Goal: Task Accomplishment & Management: Use online tool/utility

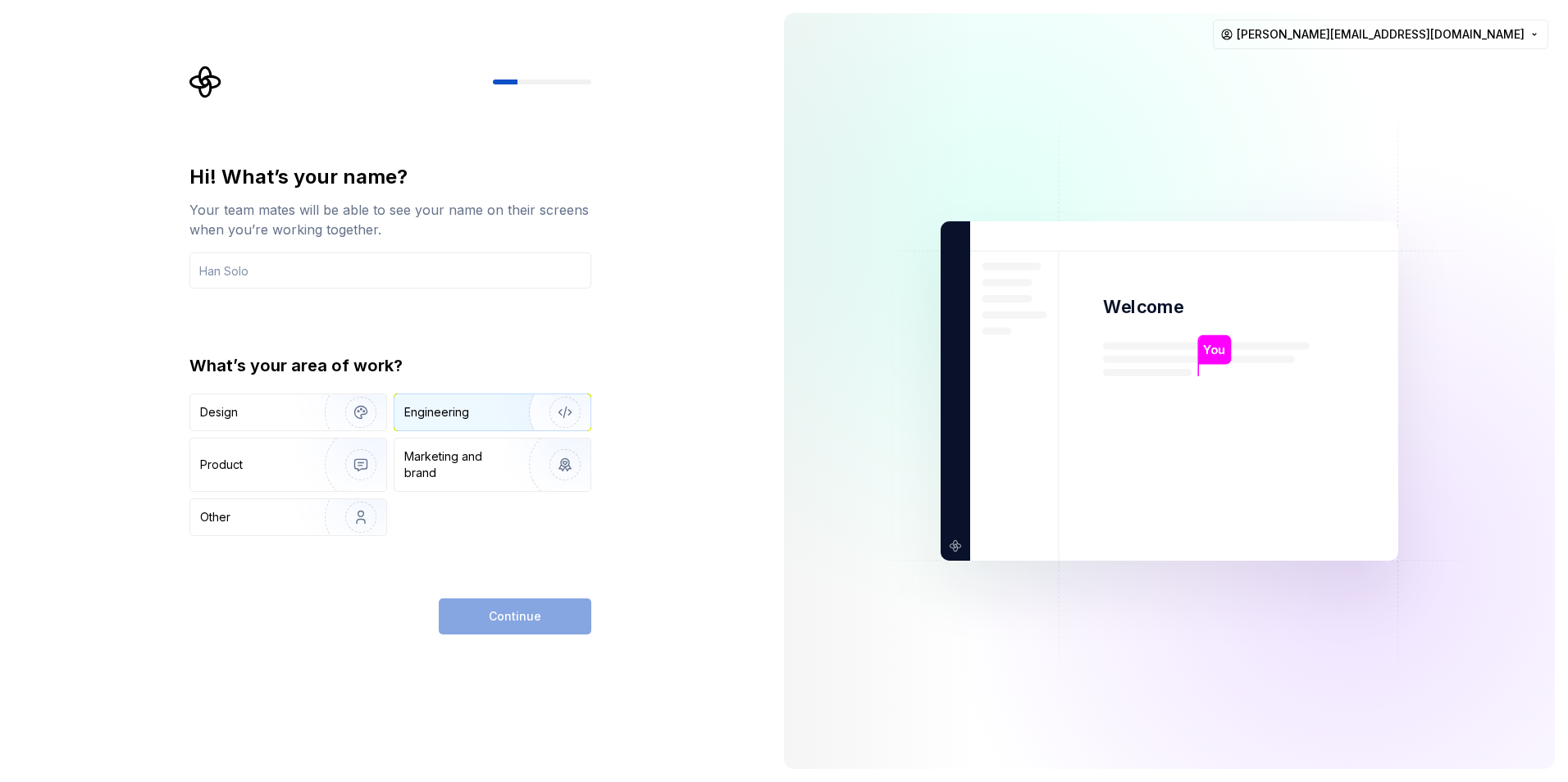
click at [452, 409] on div "Engineering" at bounding box center [436, 412] width 64 height 17
click at [308, 423] on img "button" at bounding box center [350, 412] width 105 height 110
click at [534, 406] on img "button" at bounding box center [554, 412] width 105 height 110
drag, startPoint x: 482, startPoint y: 636, endPoint x: 483, endPoint y: 625, distance: 11.0
click at [482, 636] on div "Hi! What’s your name? Your team mates will be able to see your name on their sc…" at bounding box center [386, 391] width 771 height 782
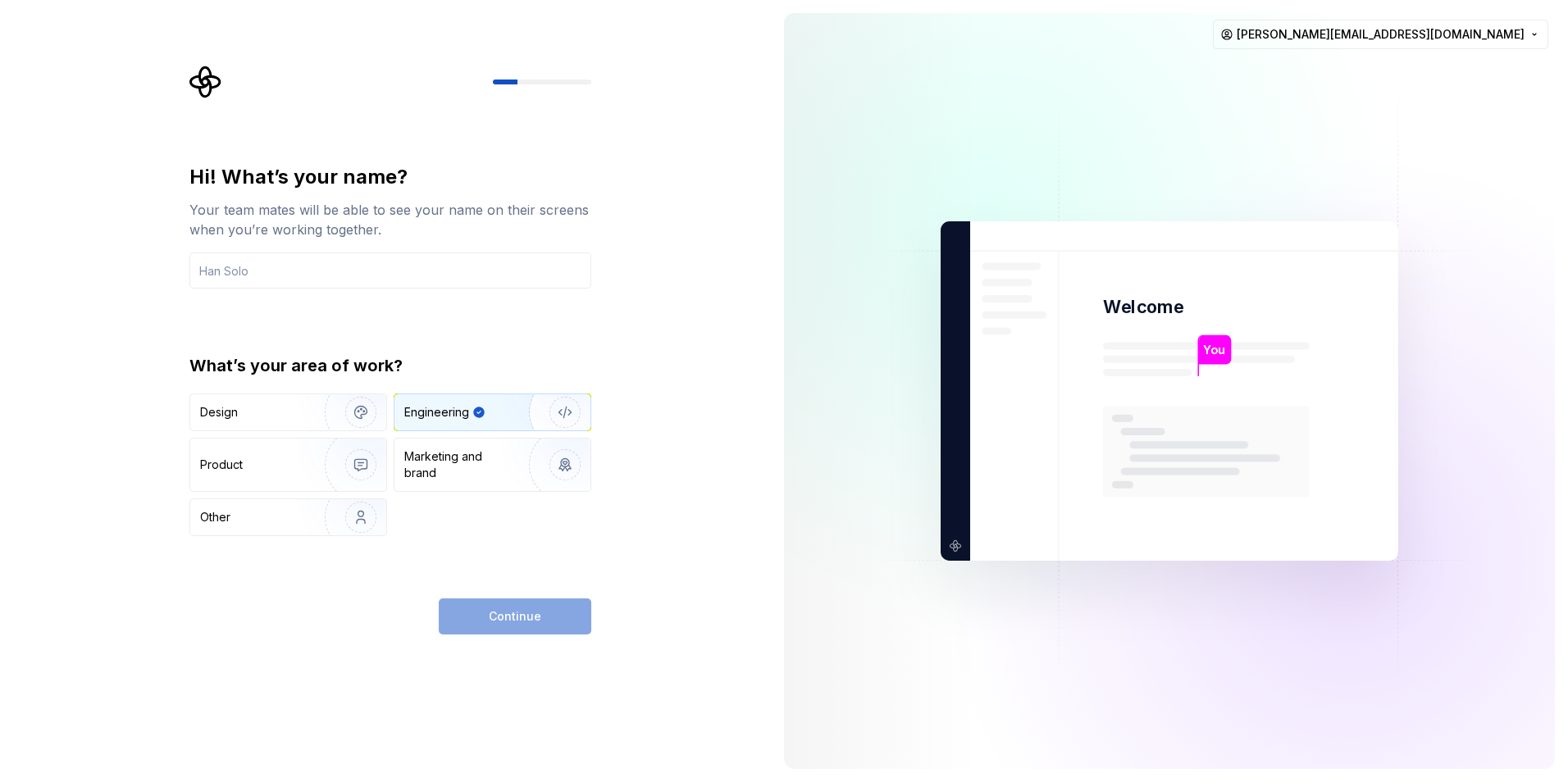
click at [483, 622] on div "Continue" at bounding box center [515, 616] width 153 height 36
click at [321, 171] on div "Hi! What’s your name?" at bounding box center [390, 176] width 401 height 26
click at [309, 190] on div "Hi! What’s your name? Your team mates will be able to see your name on their sc…" at bounding box center [390, 201] width 401 height 75
drag, startPoint x: 300, startPoint y: 213, endPoint x: 286, endPoint y: 243, distance: 33.1
click at [300, 213] on div "Your team mates will be able to see your name on their screens when you’re work…" at bounding box center [390, 220] width 401 height 40
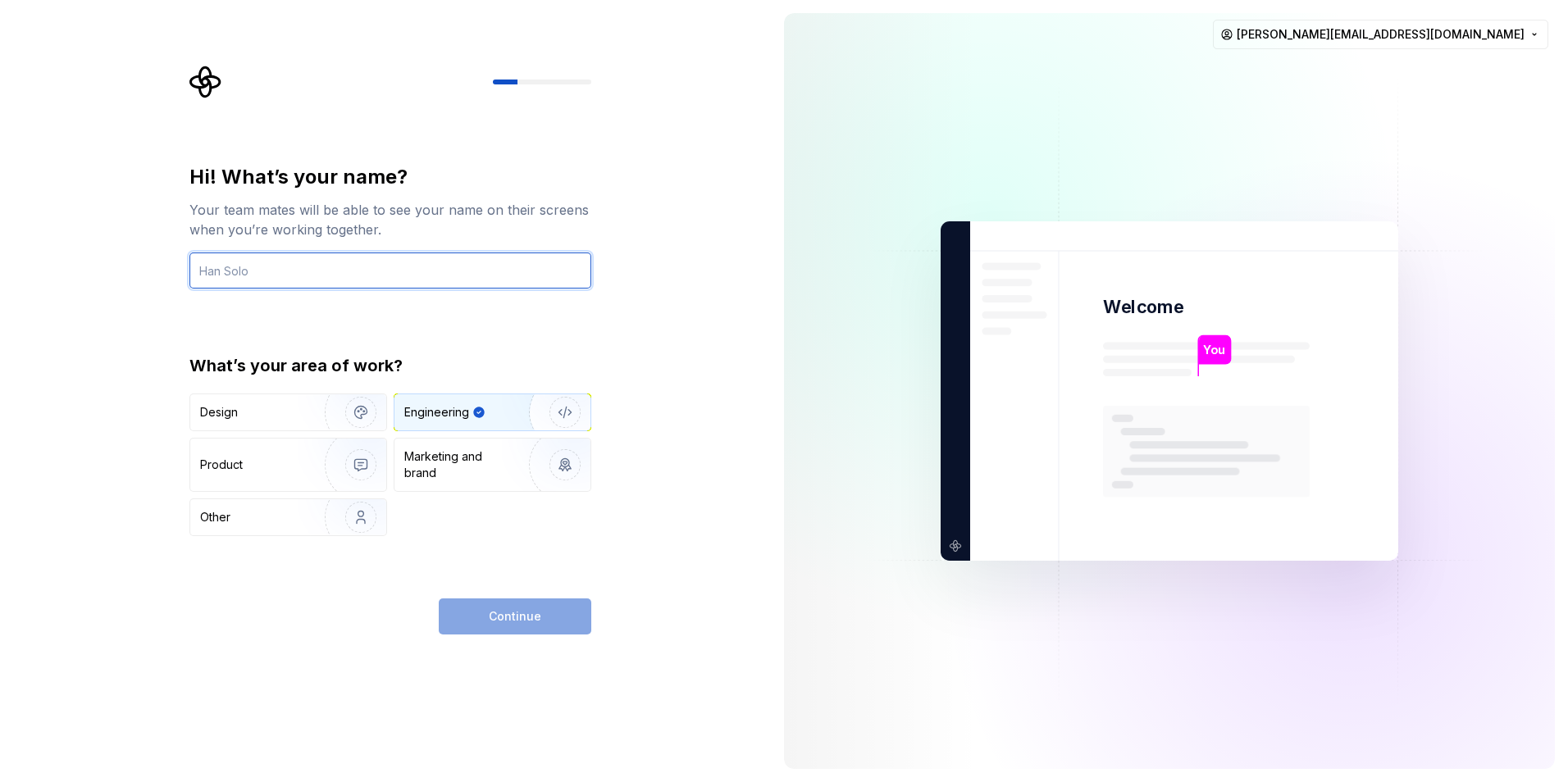
click at [255, 275] on input "text" at bounding box center [390, 271] width 401 height 36
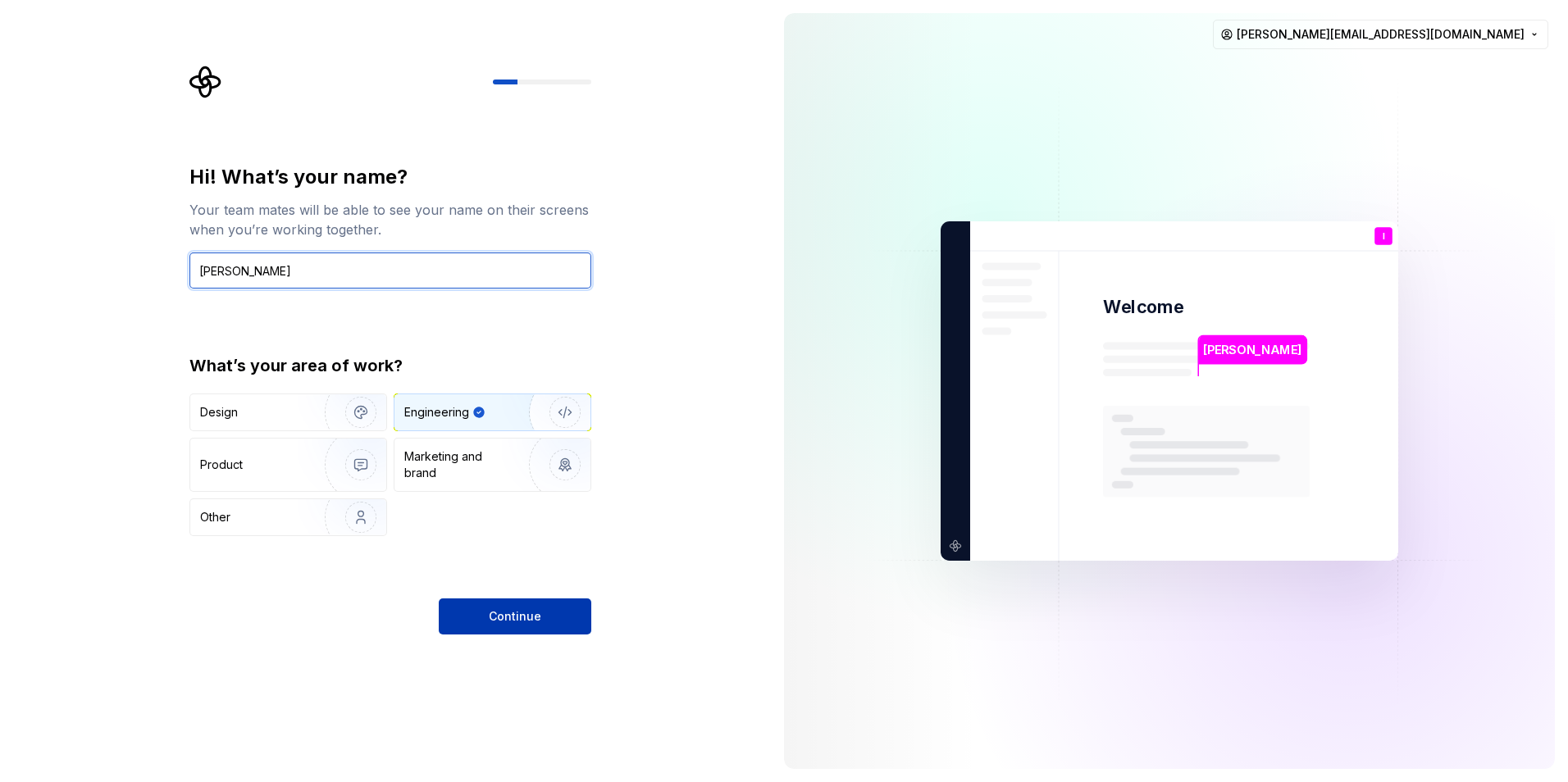
type input "[PERSON_NAME]"
click at [533, 614] on span "Continue" at bounding box center [514, 616] width 53 height 17
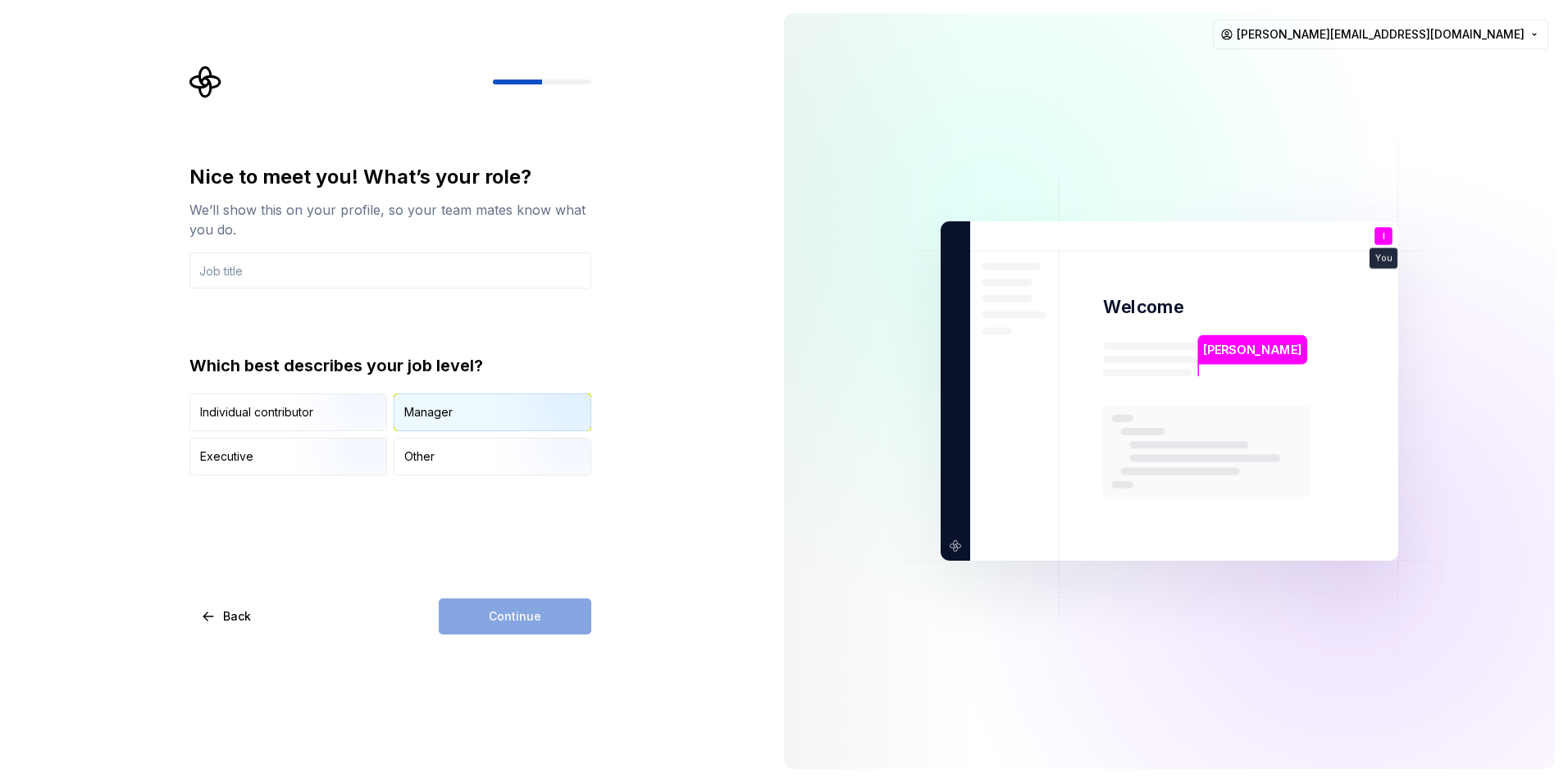
click at [415, 406] on div "Manager" at bounding box center [428, 412] width 49 height 17
click at [311, 269] on input "text" at bounding box center [390, 271] width 401 height 36
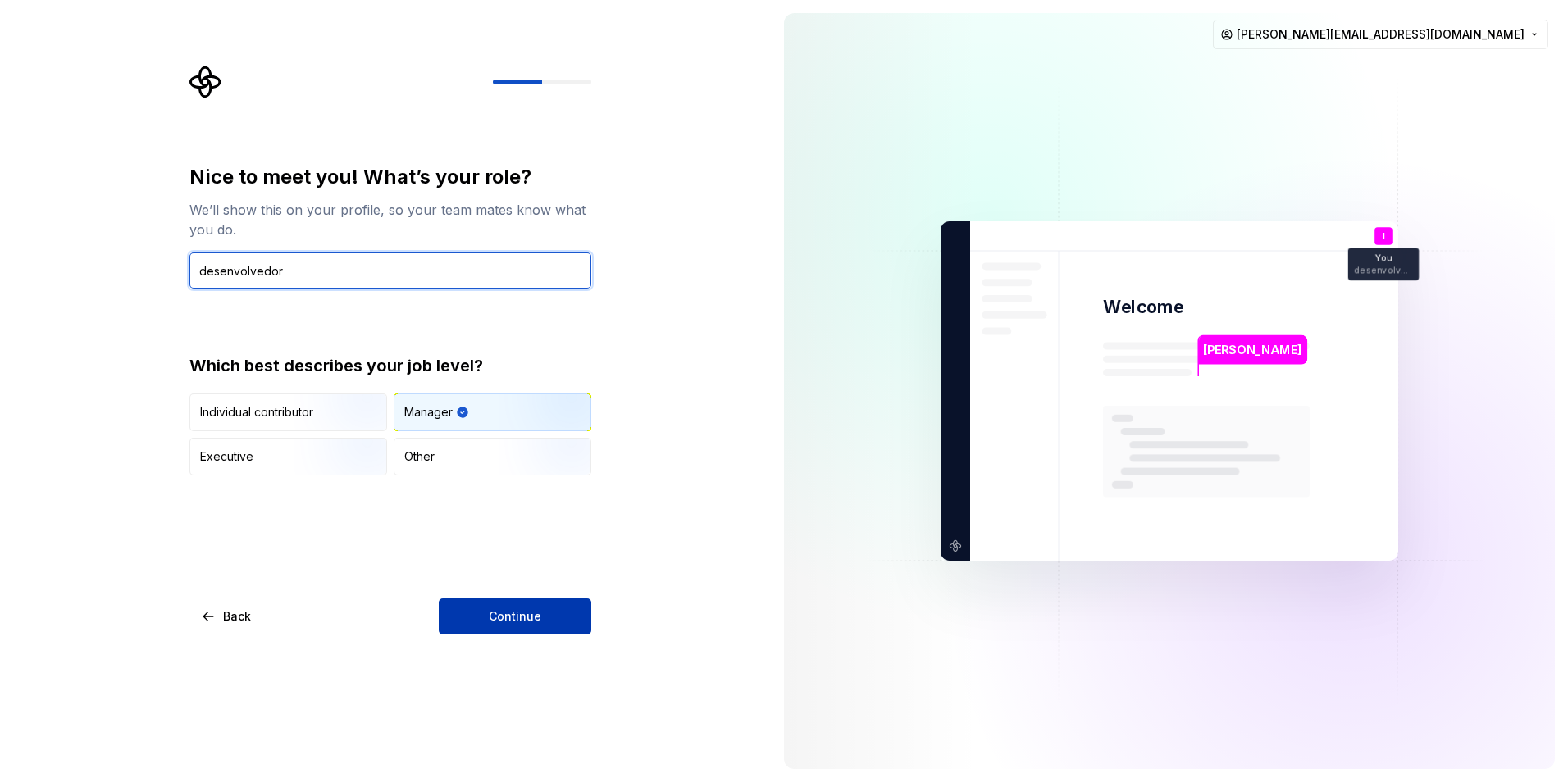
type input "desenvolvedor"
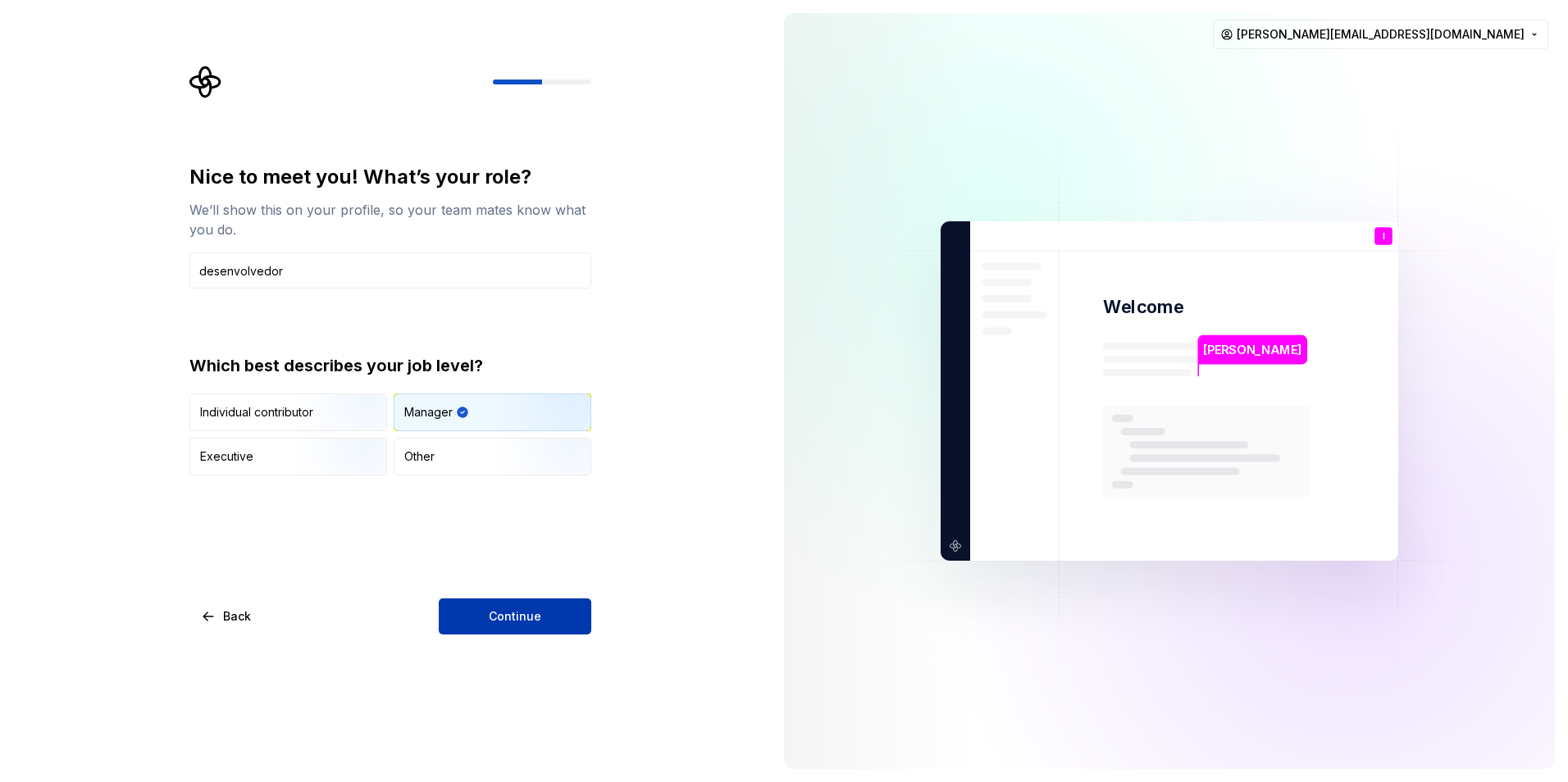
click at [527, 614] on span "Continue" at bounding box center [514, 616] width 53 height 17
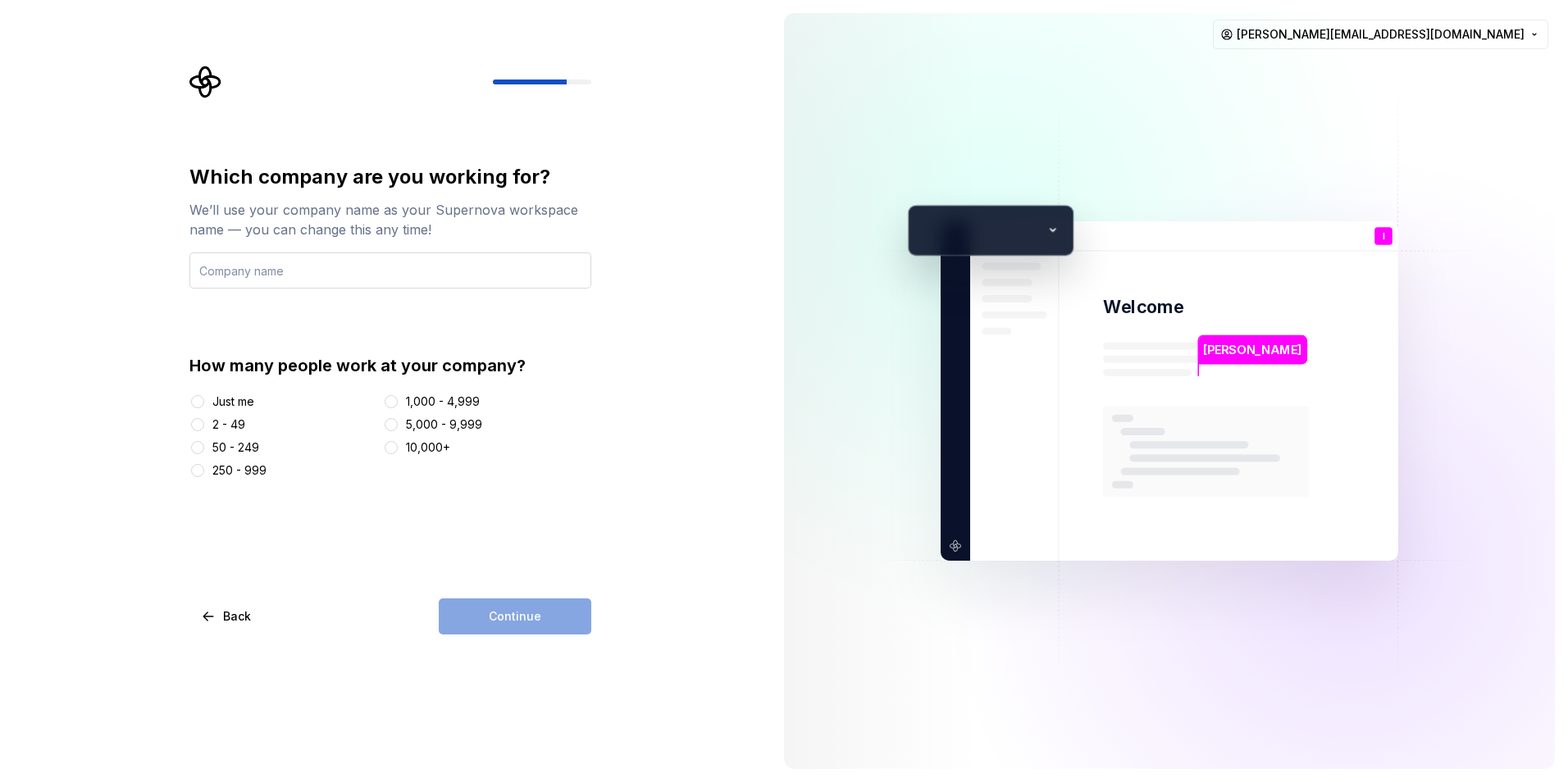
click at [246, 275] on input "text" at bounding box center [390, 271] width 401 height 36
click at [227, 401] on div "Just me" at bounding box center [233, 401] width 42 height 17
click at [204, 401] on button "Just me" at bounding box center [197, 401] width 13 height 13
click at [524, 619] on div "Continue" at bounding box center [515, 616] width 153 height 36
click at [270, 266] on input "text" at bounding box center [390, 271] width 401 height 36
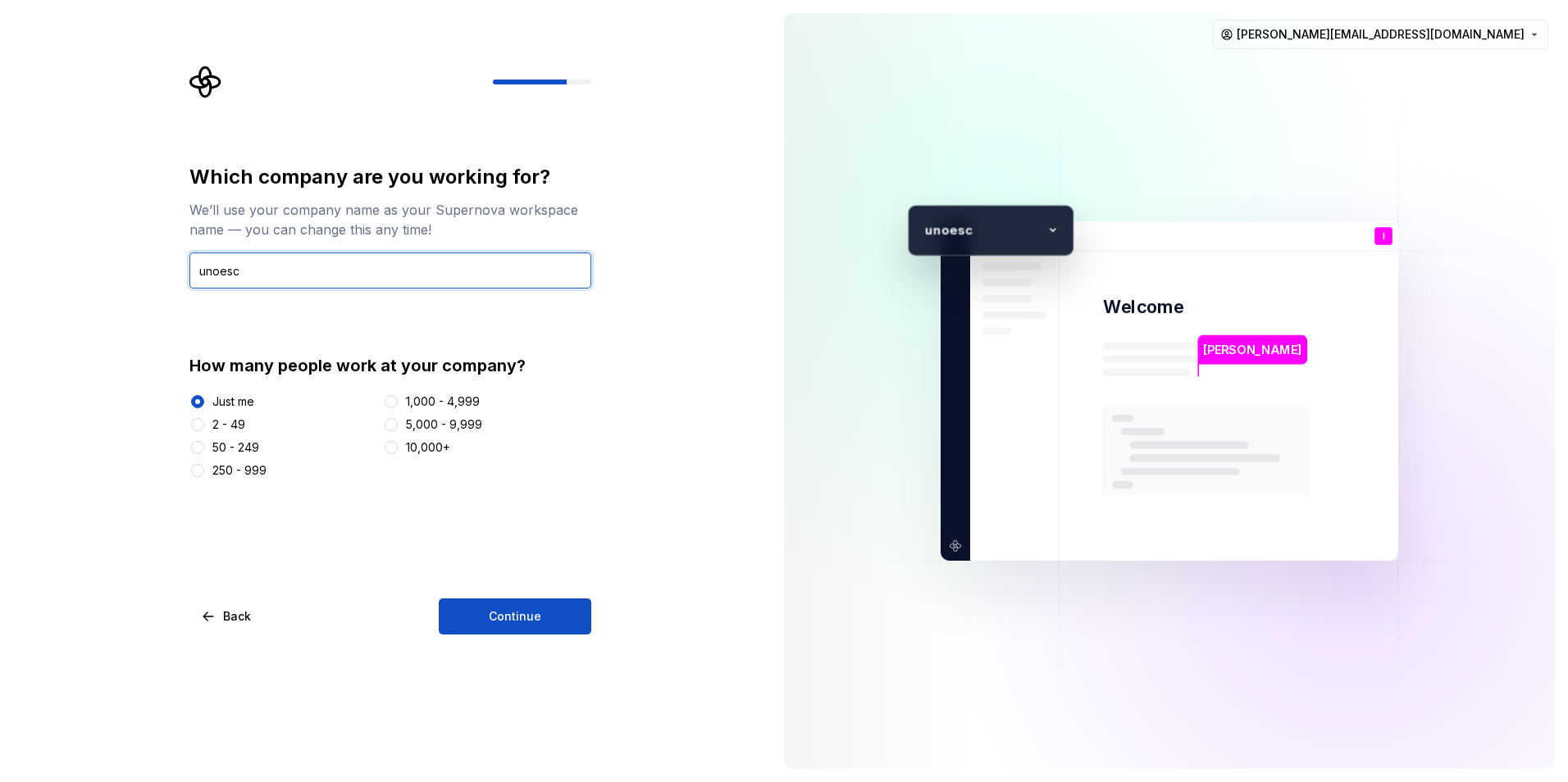
type input "unoesc"
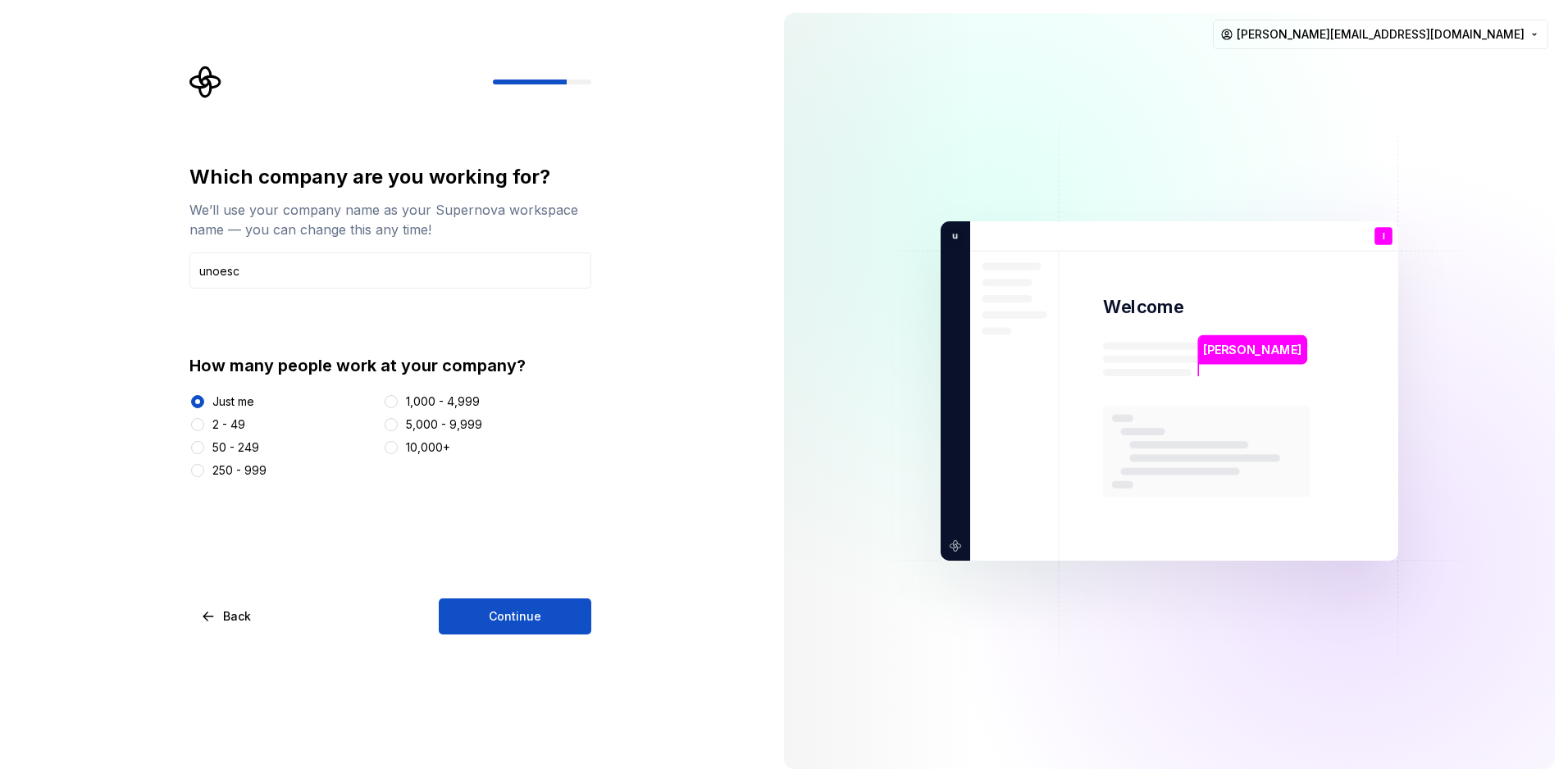
click at [559, 664] on div "Which company are you working for? We’ll use your company name as your Supernov…" at bounding box center [386, 391] width 771 height 782
click at [555, 611] on button "Continue" at bounding box center [515, 616] width 153 height 36
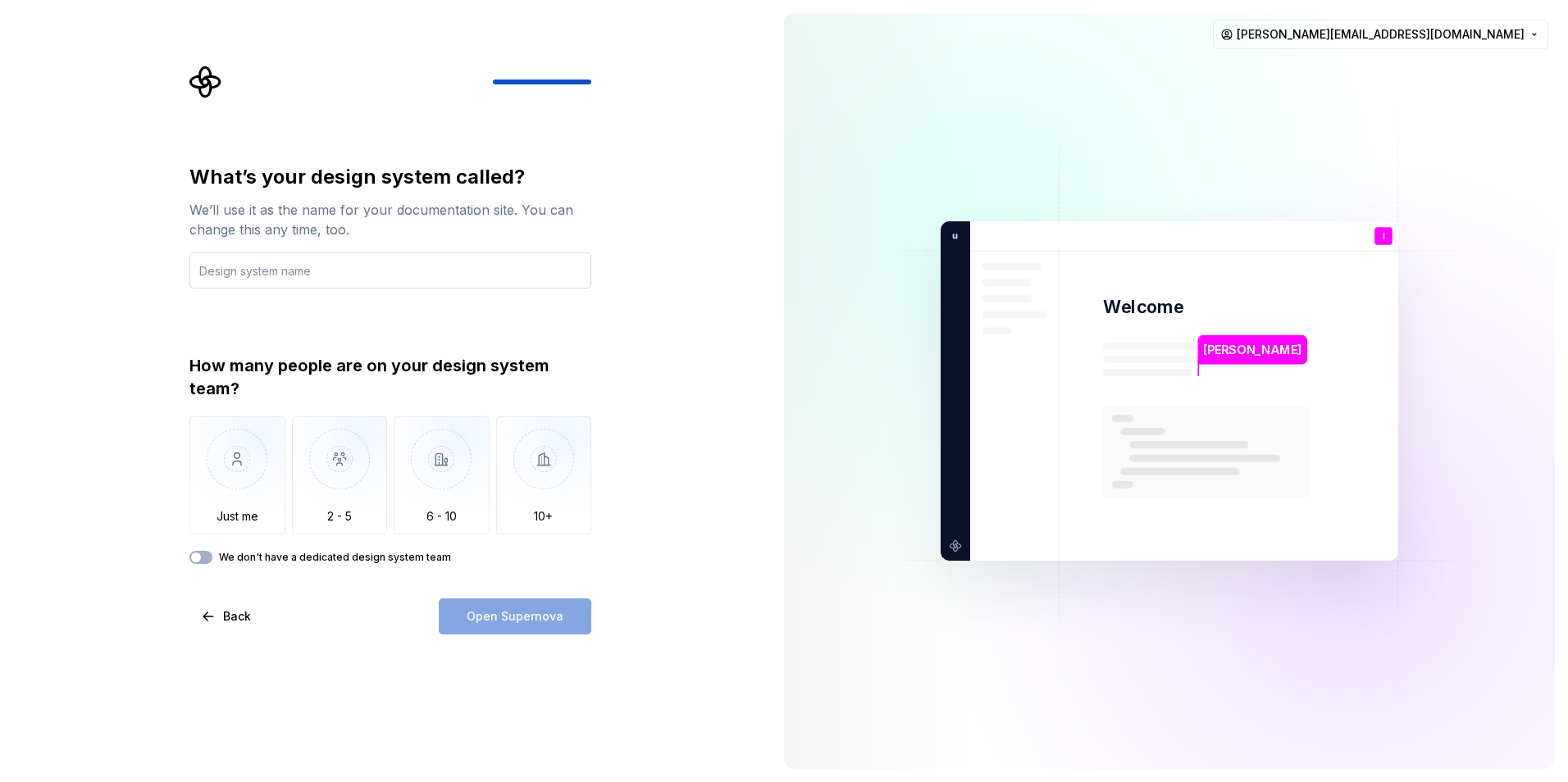
click at [235, 276] on input "text" at bounding box center [390, 271] width 401 height 36
type input "[PERSON_NAME]"
click at [216, 487] on img "button" at bounding box center [237, 471] width 96 height 110
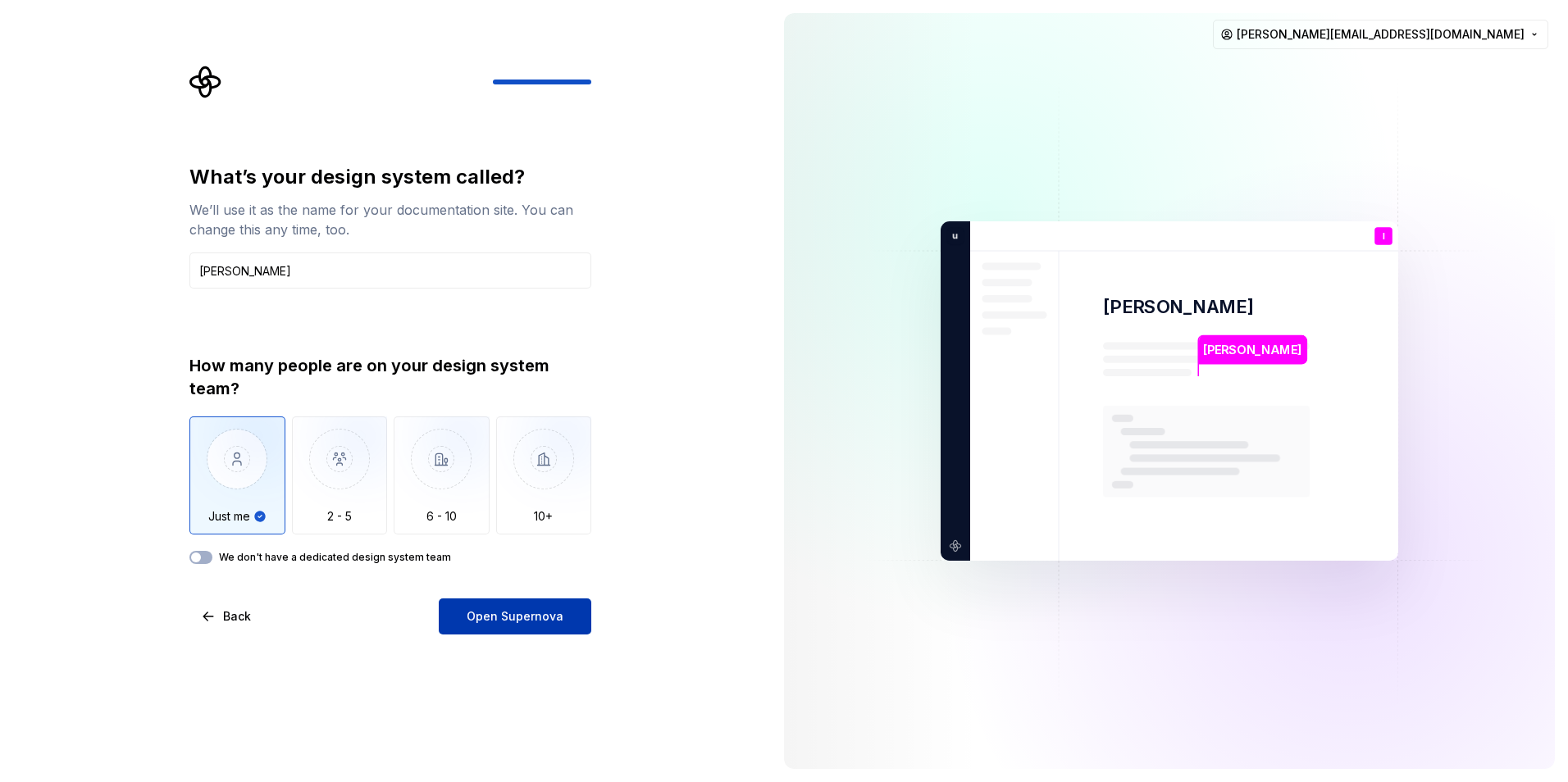
click at [567, 629] on button "Open Supernova" at bounding box center [515, 616] width 153 height 36
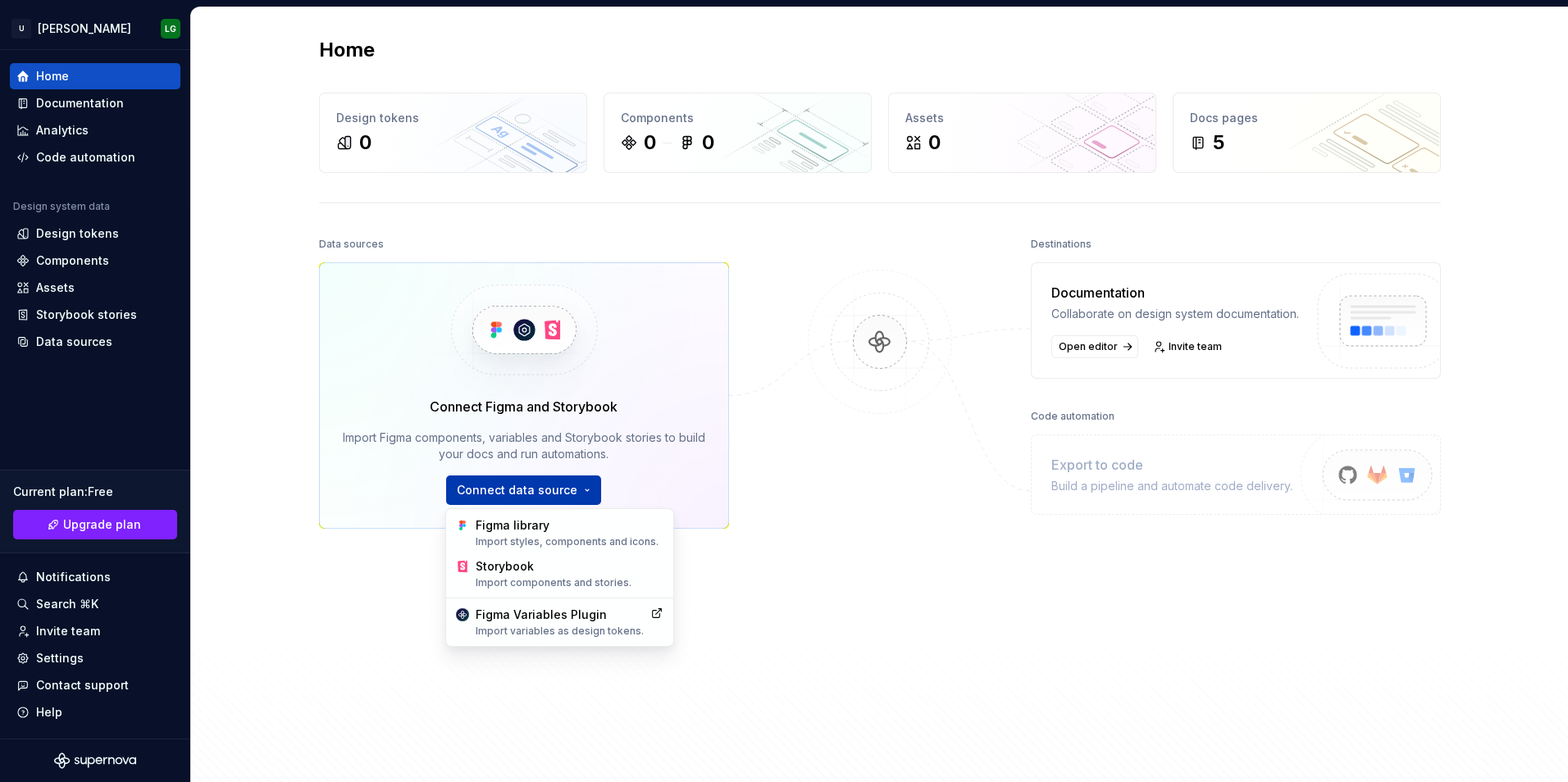
click at [524, 485] on html "U [PERSON_NAME] LG Home Documentation Analytics Code automation Design system d…" at bounding box center [784, 391] width 1568 height 782
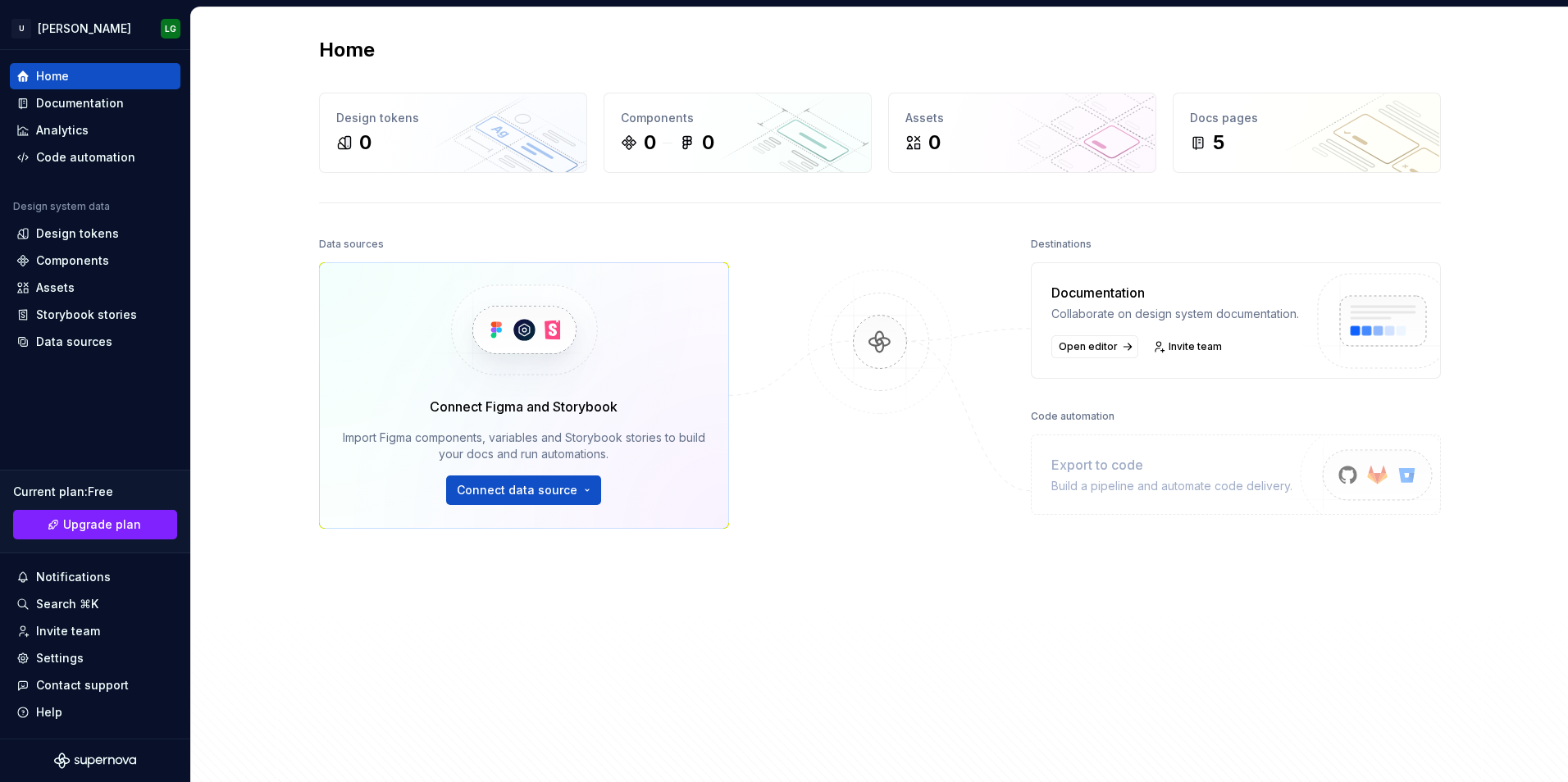
click at [792, 575] on html "U [PERSON_NAME] LG Home Documentation Analytics Code automation Design system d…" at bounding box center [784, 391] width 1568 height 782
click at [535, 497] on html "U [PERSON_NAME] LG Home Documentation Analytics Code automation Design system d…" at bounding box center [784, 391] width 1568 height 782
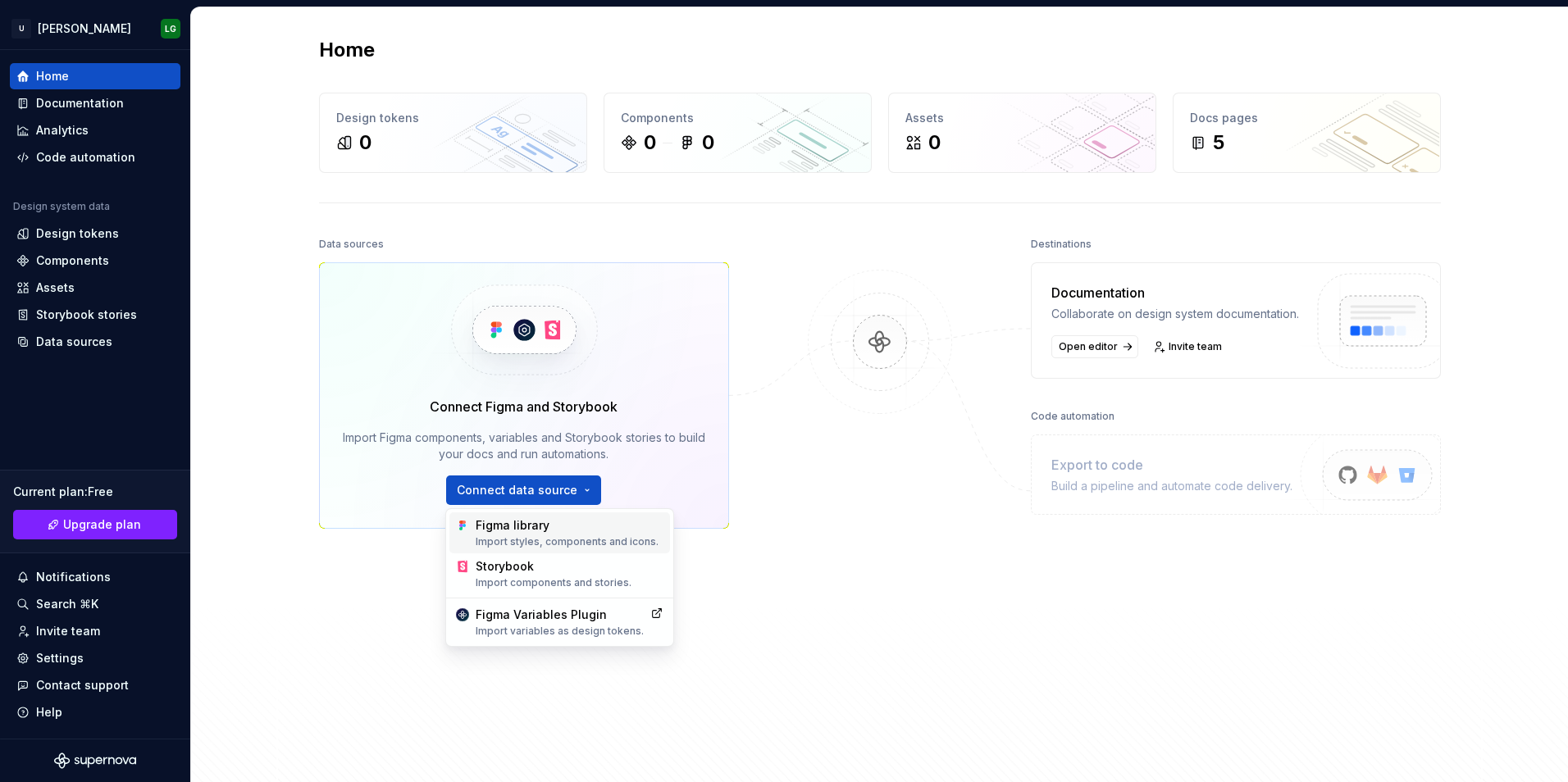
click at [506, 534] on div "Figma library Import styles, components and icons." at bounding box center [569, 532] width 187 height 31
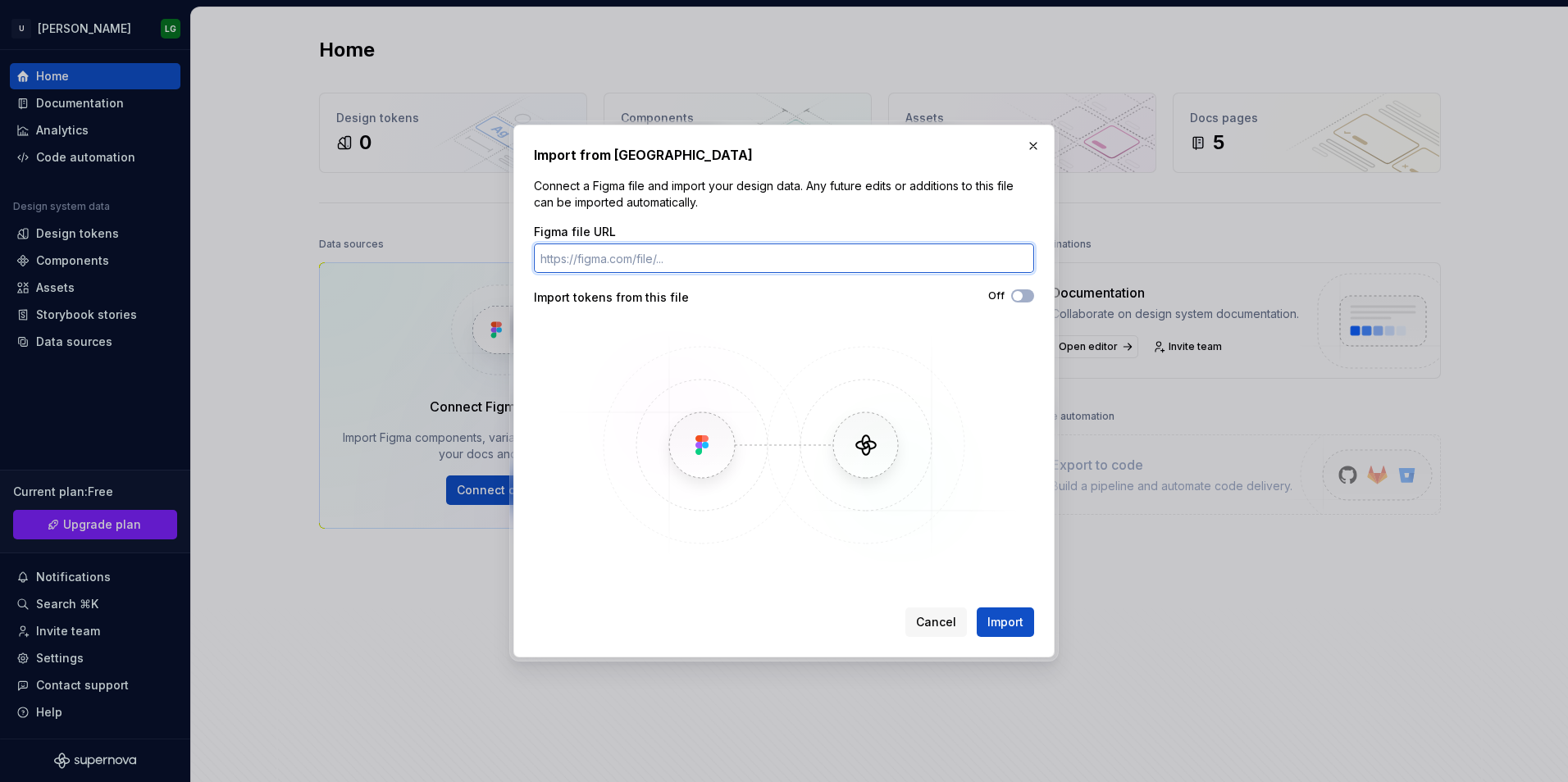
click at [626, 261] on input "Figma file URL" at bounding box center [784, 259] width 501 height 30
click at [637, 267] on input "Figma file URL" at bounding box center [784, 259] width 501 height 30
paste input "[URL][DOMAIN_NAME]"
type input "[URL][DOMAIN_NAME]"
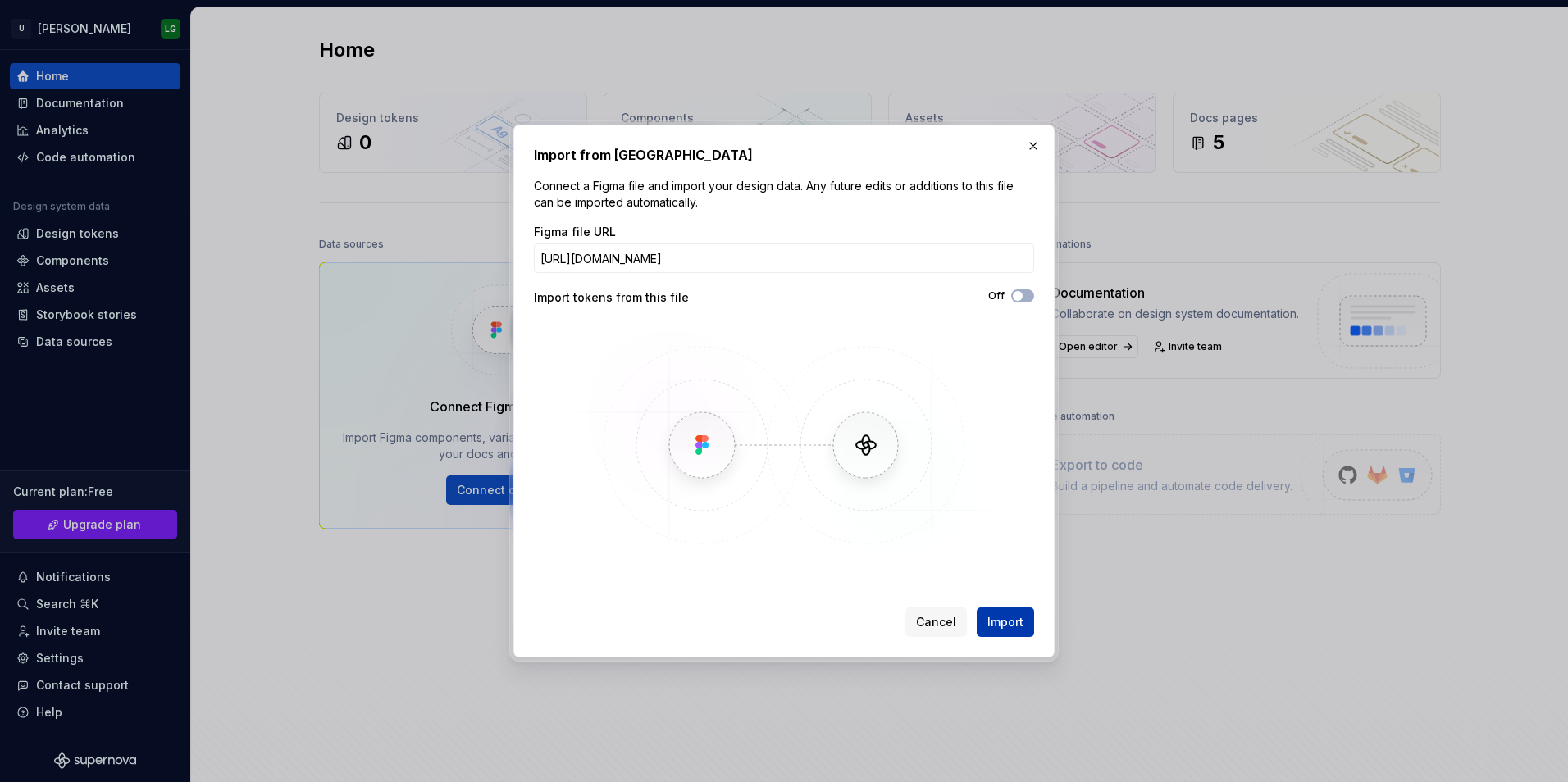
scroll to position [0, 0]
click at [996, 627] on span "Import" at bounding box center [1005, 622] width 36 height 17
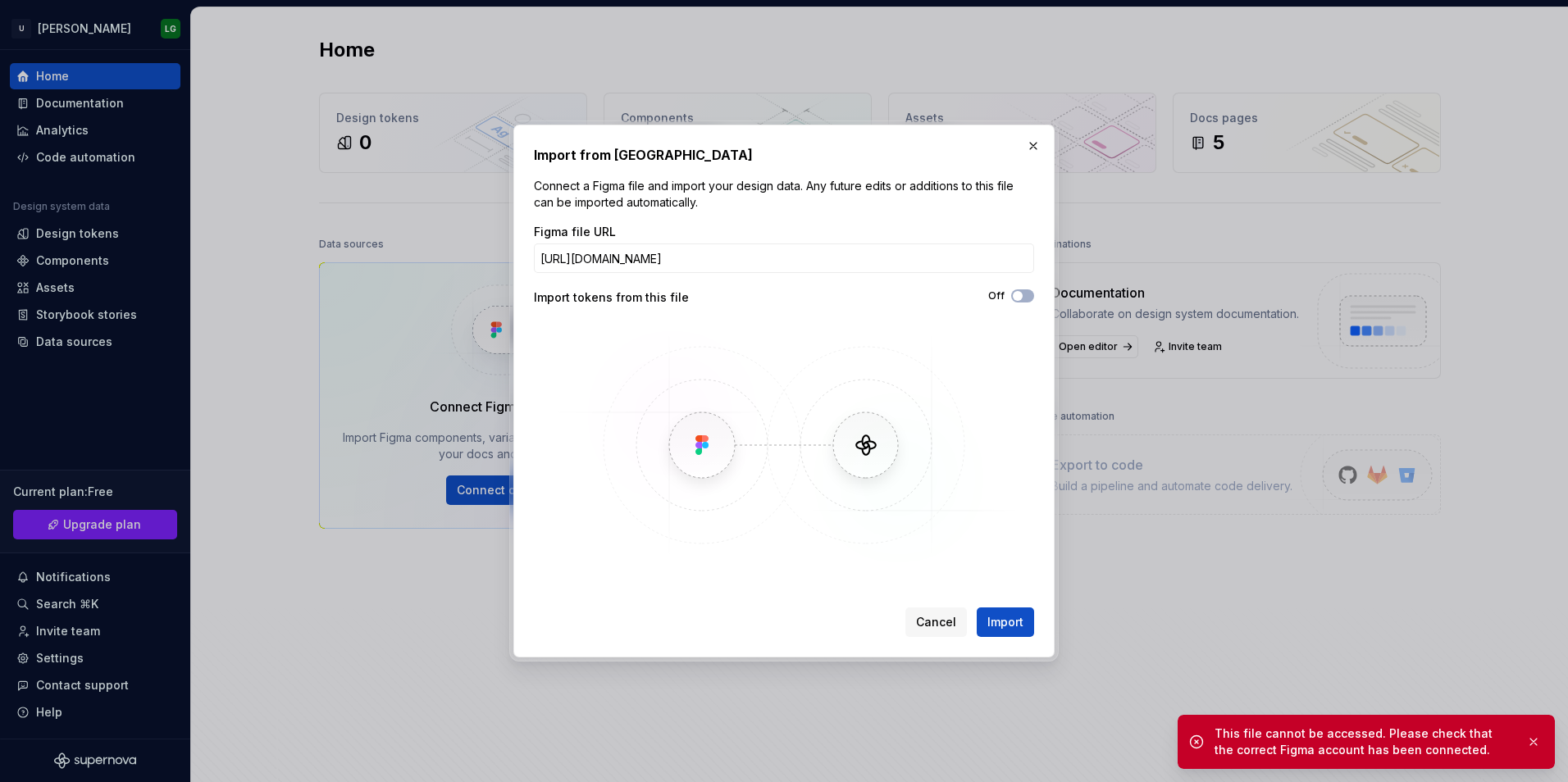
drag, startPoint x: 1290, startPoint y: 741, endPoint x: 1290, endPoint y: 724, distance: 17.0
click at [1290, 724] on div "This file cannot be accessed. Please check that the correct Figma account has b…" at bounding box center [1366, 741] width 378 height 55
click at [1531, 738] on button "button" at bounding box center [1533, 741] width 22 height 23
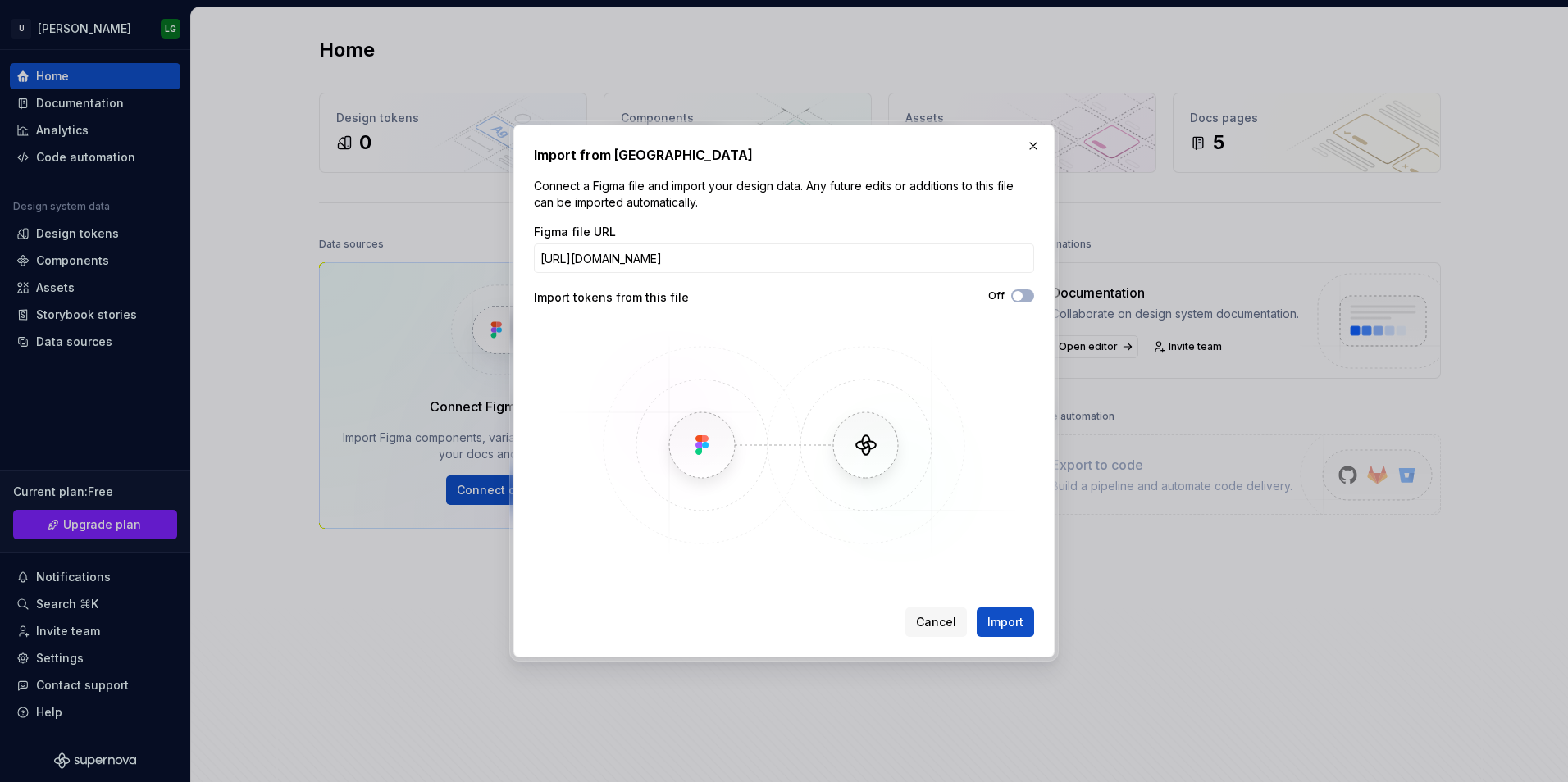
drag, startPoint x: 941, startPoint y: 623, endPoint x: 809, endPoint y: 400, distance: 259.1
click at [820, 414] on div "Import from Figma Connect a Figma file and import your design data. Any future …" at bounding box center [784, 391] width 501 height 492
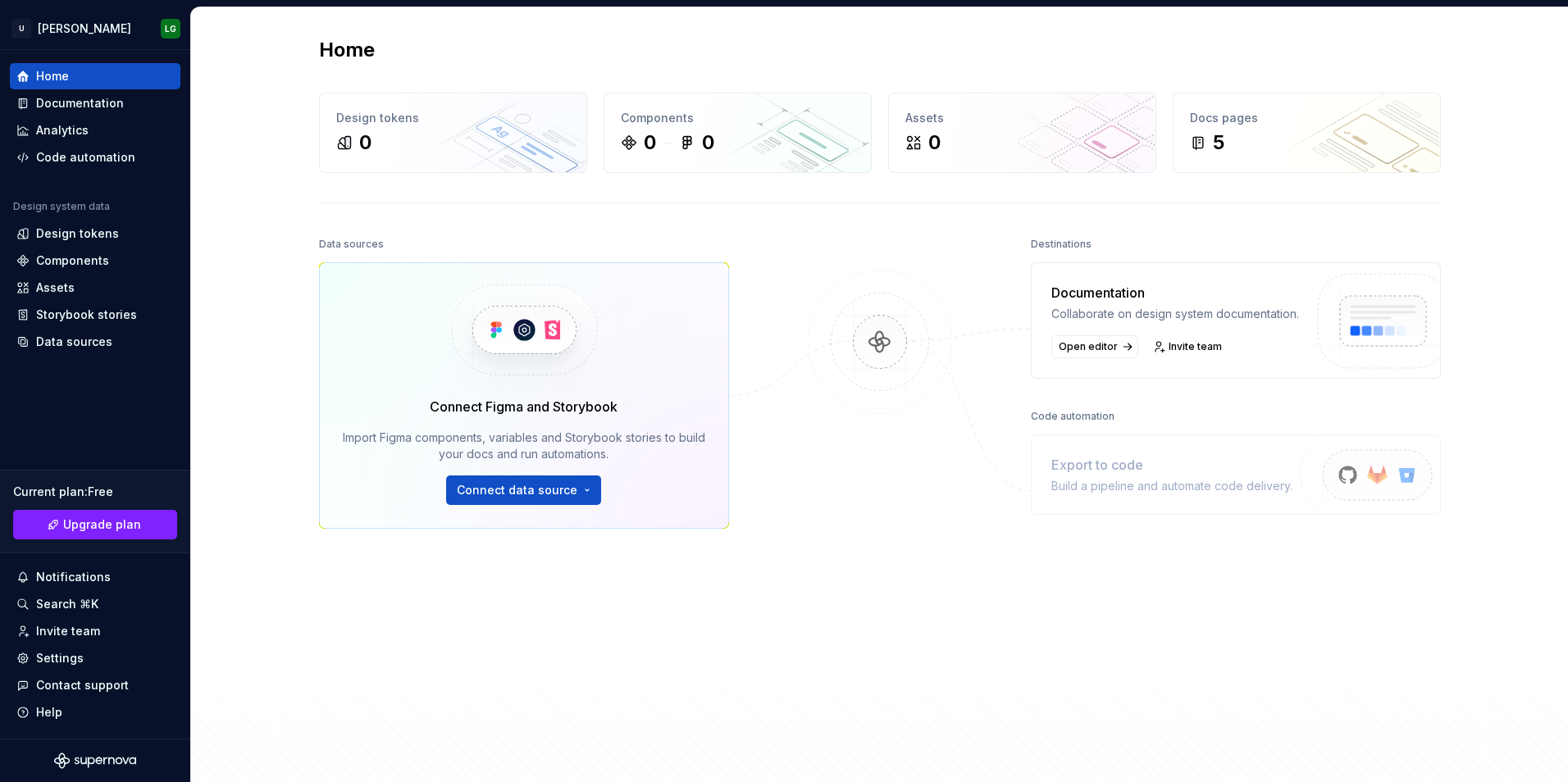
click at [1131, 289] on div "Documentation" at bounding box center [1176, 292] width 248 height 20
click at [1097, 354] on span "Open editor" at bounding box center [1088, 346] width 59 height 13
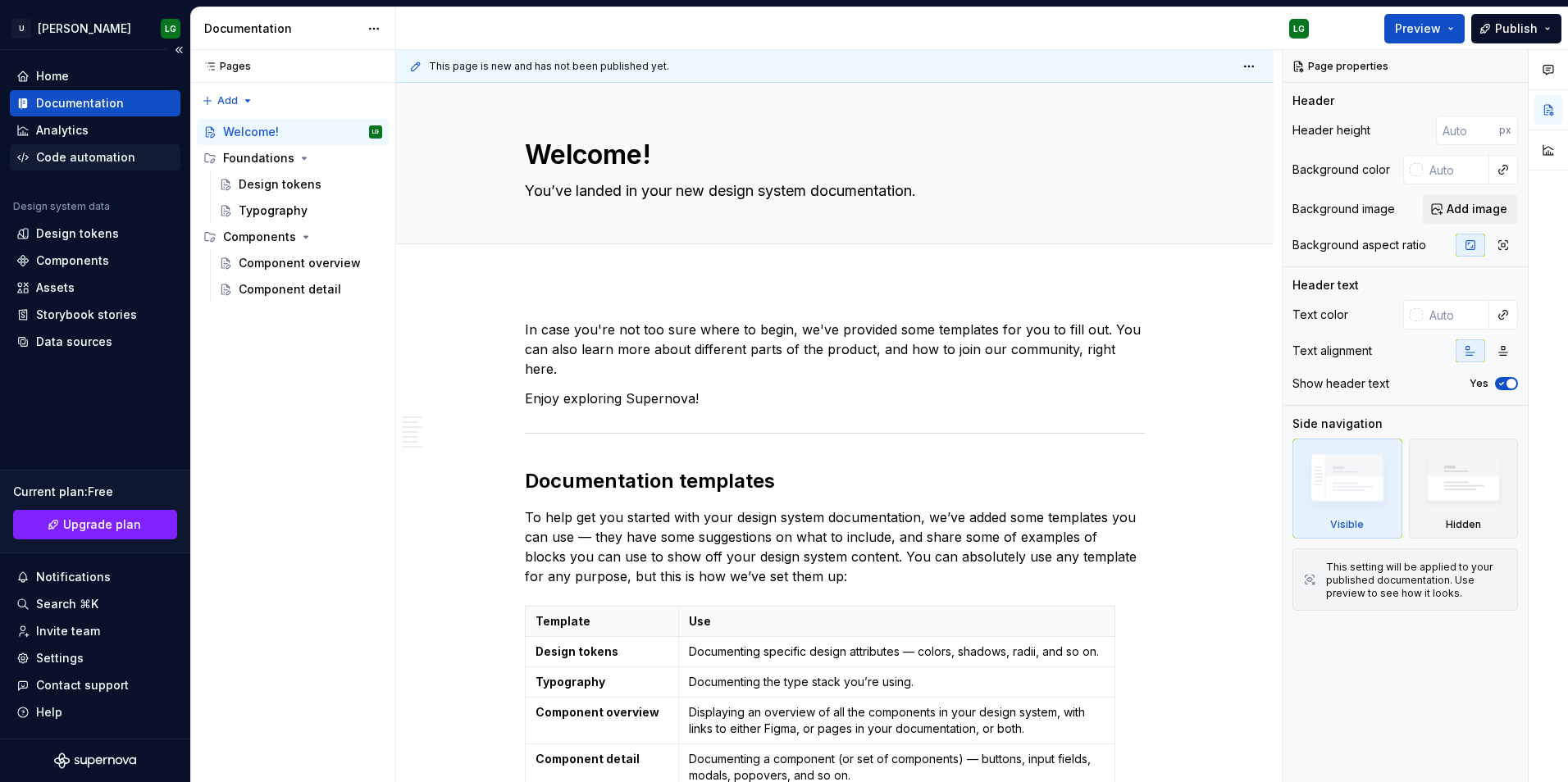
click at [78, 155] on div "Code automation" at bounding box center [85, 158] width 99 height 17
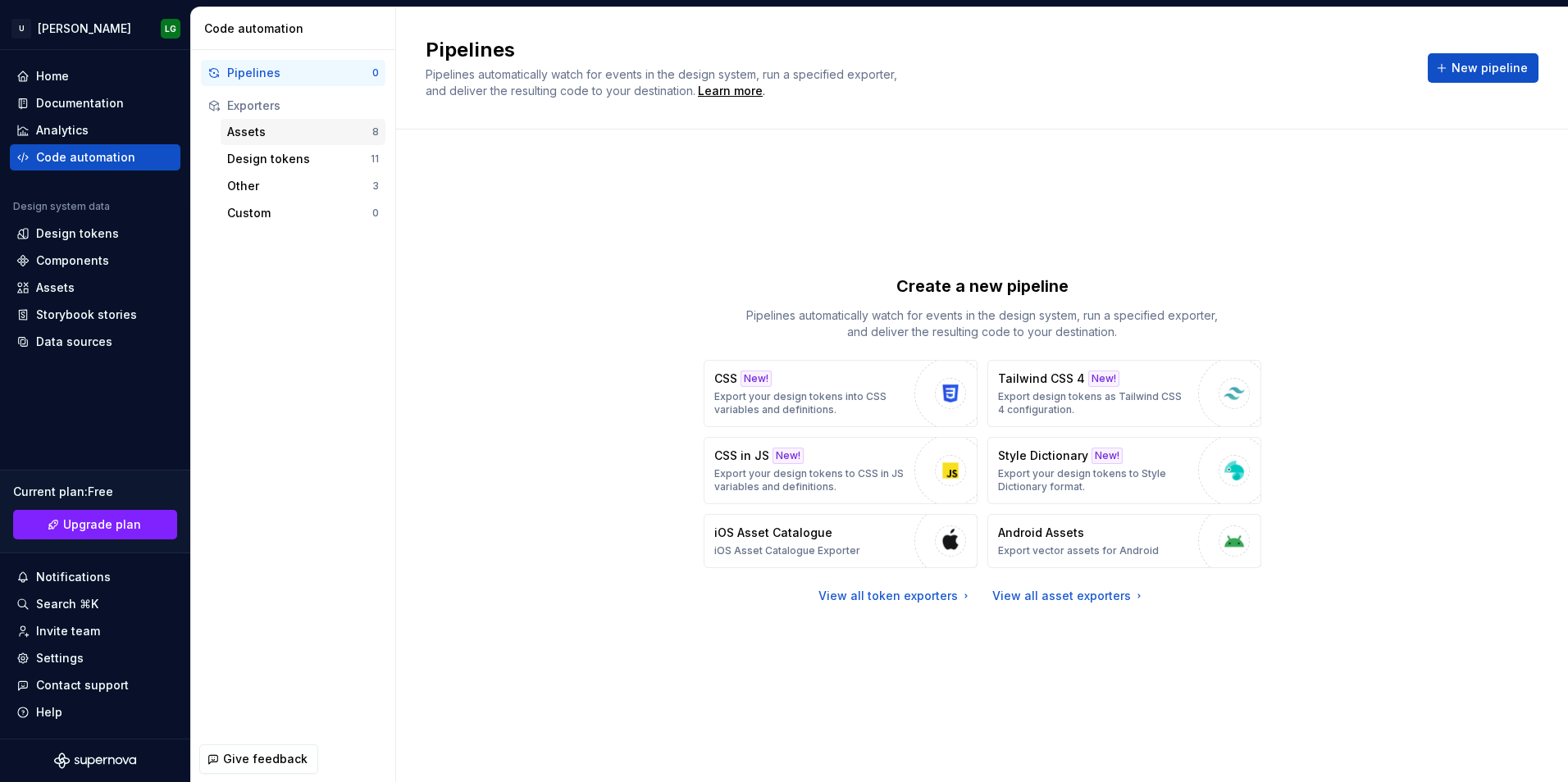
click at [259, 127] on div "Assets" at bounding box center [299, 132] width 145 height 17
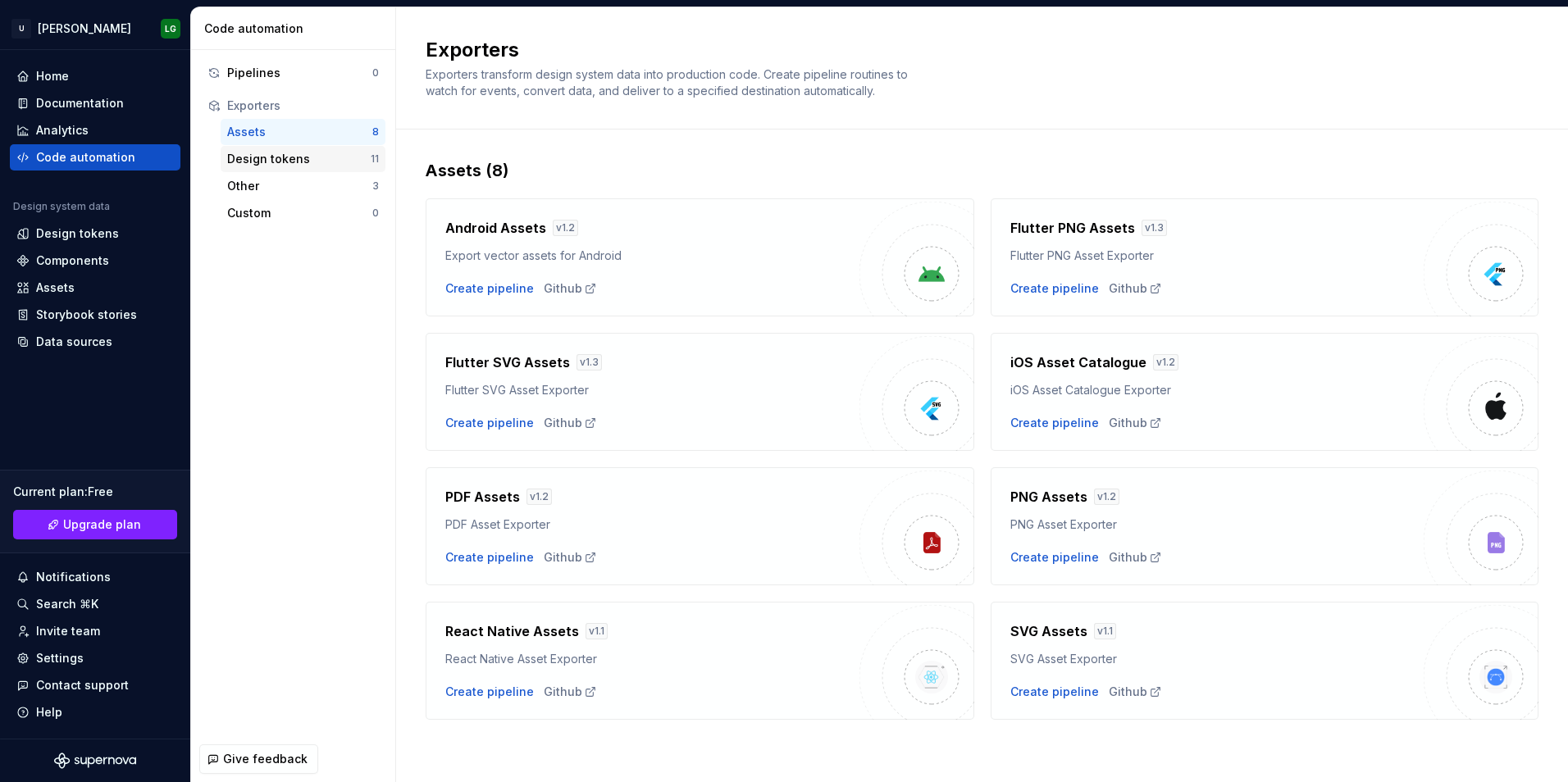
click at [278, 165] on div "Design tokens" at bounding box center [298, 159] width 144 height 17
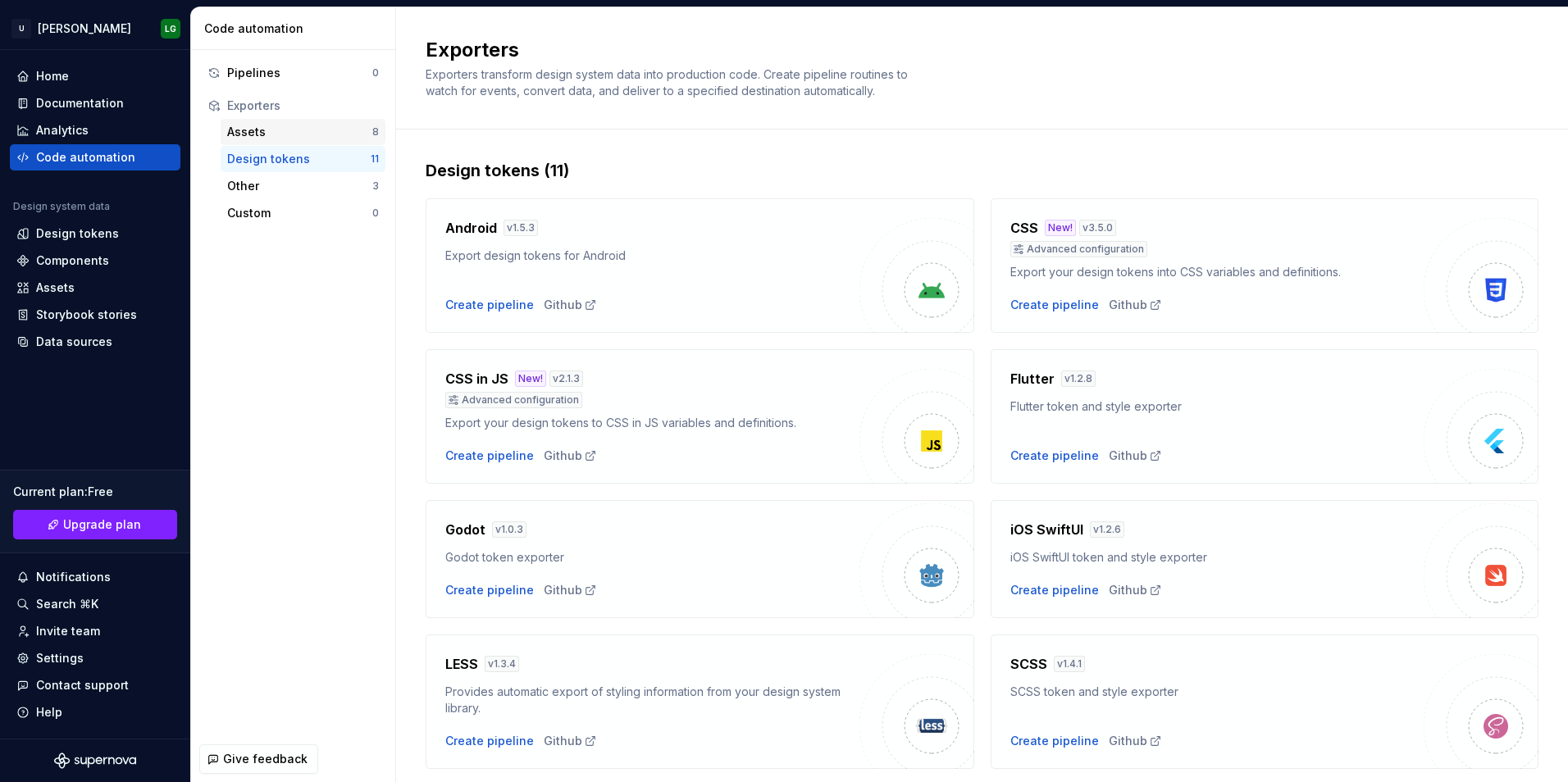
click at [240, 128] on div "Assets" at bounding box center [299, 132] width 145 height 17
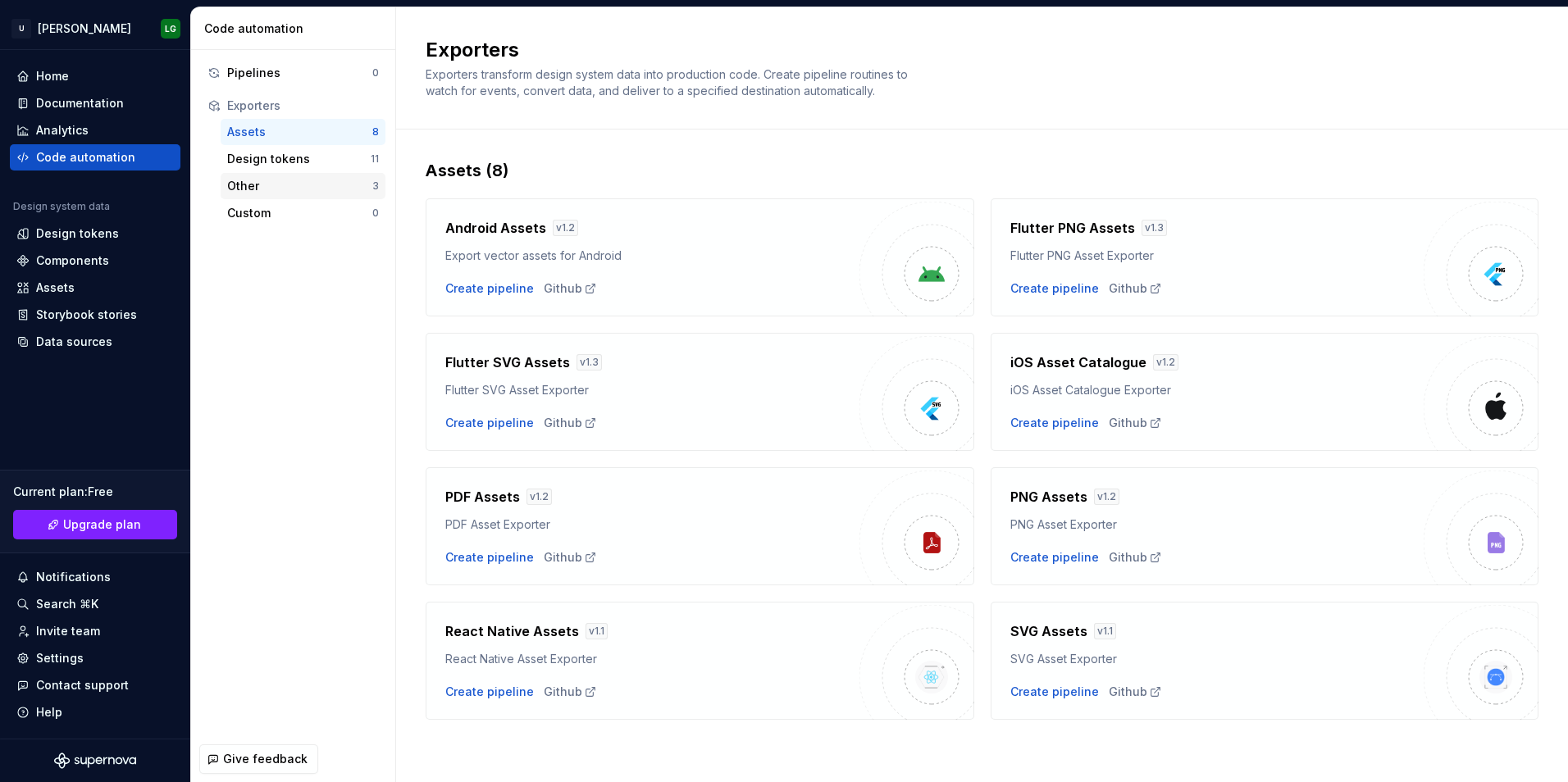
click at [247, 182] on div "Other" at bounding box center [299, 186] width 145 height 17
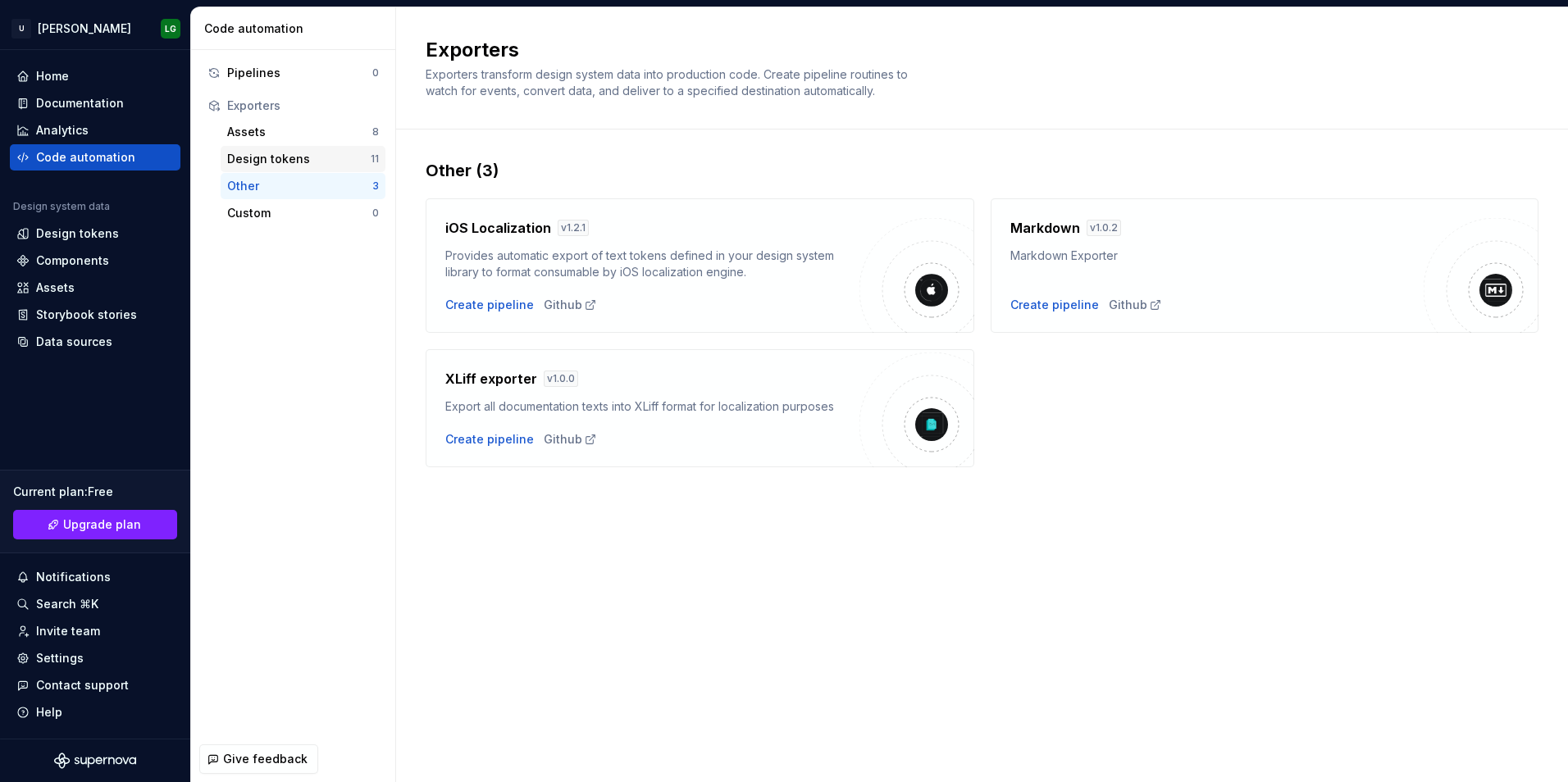
click at [259, 155] on div "Design tokens" at bounding box center [298, 159] width 144 height 17
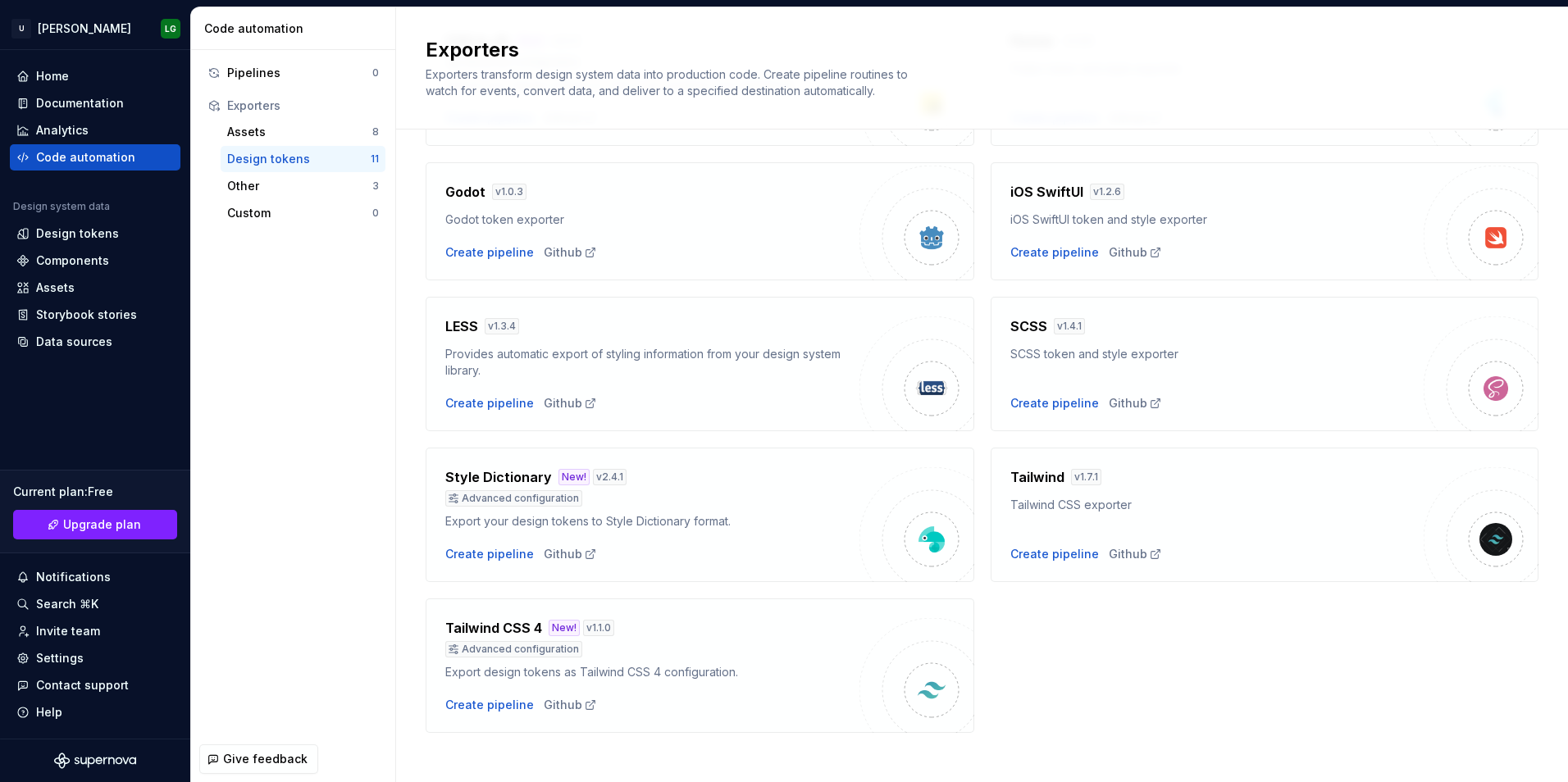
scroll to position [351, 0]
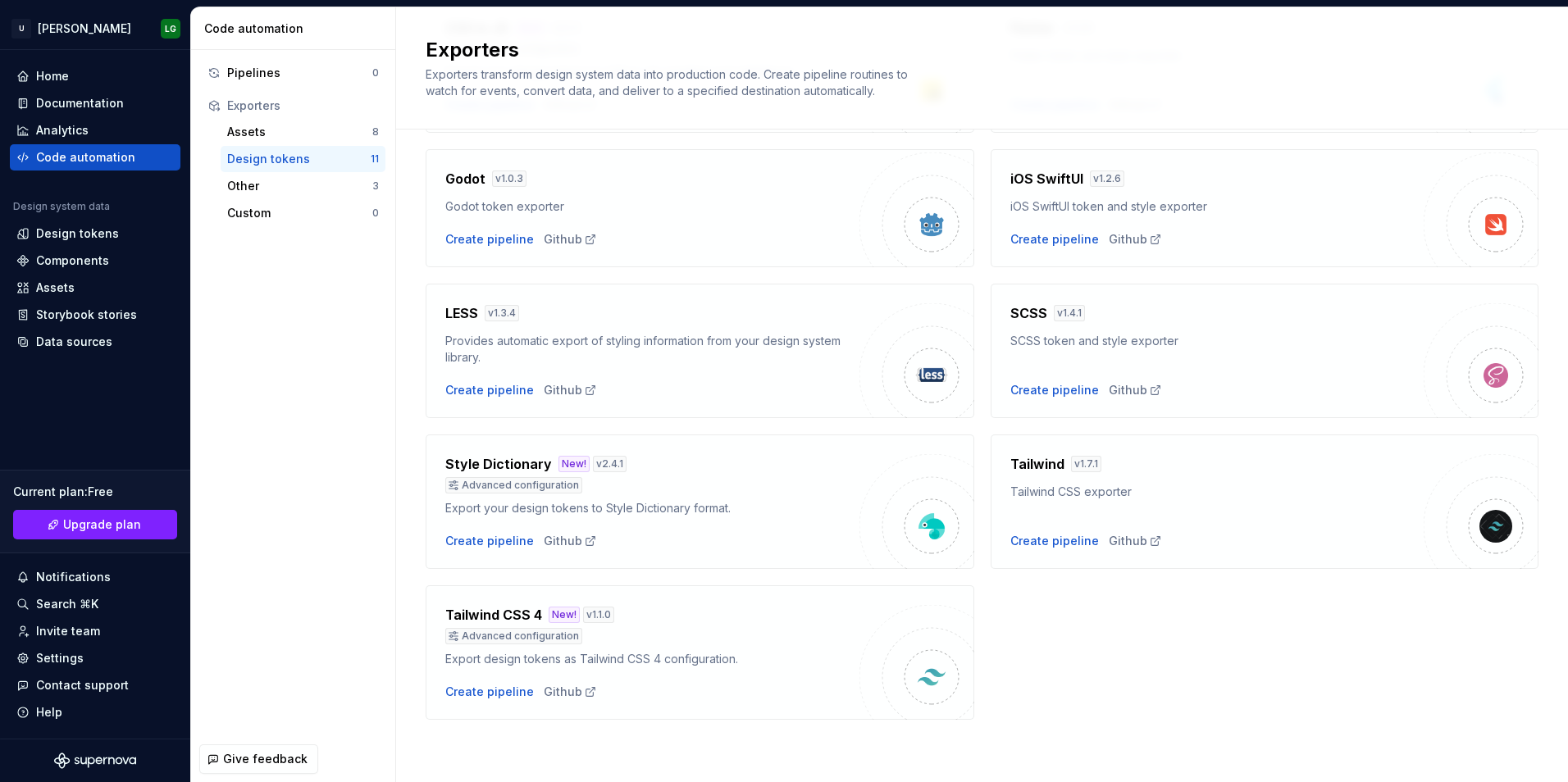
drag, startPoint x: 526, startPoint y: 444, endPoint x: 737, endPoint y: 596, distance: 260.0
drag, startPoint x: 737, startPoint y: 596, endPoint x: 398, endPoint y: 612, distance: 339.4
click at [393, 605] on div "Pipelines 0 Exporters Assets 8 Design tokens 11 Other 3 Custom 0" at bounding box center [293, 392] width 204 height 686
click at [500, 700] on div "Create pipeline" at bounding box center [489, 692] width 88 height 17
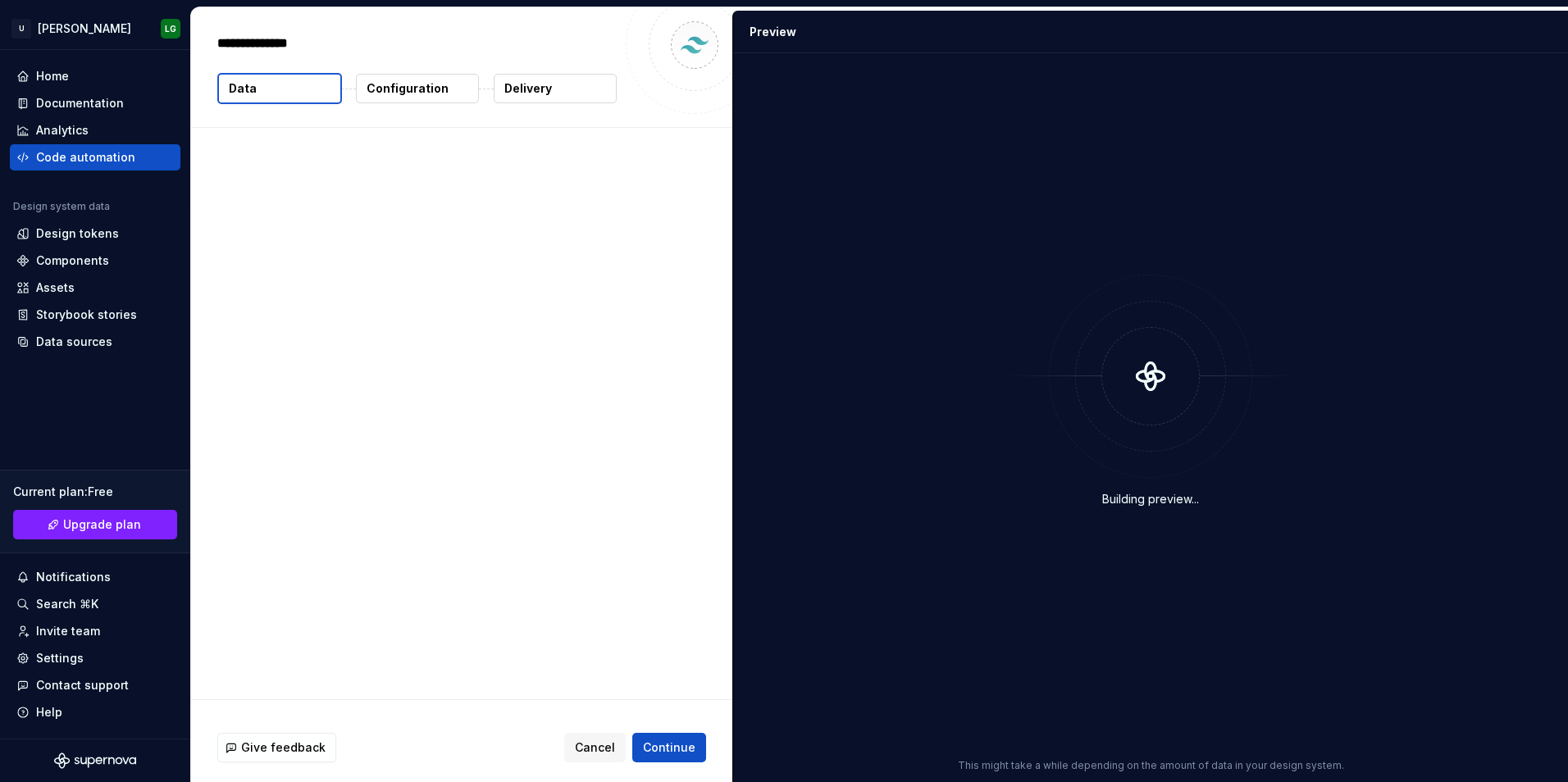
type textarea "*"
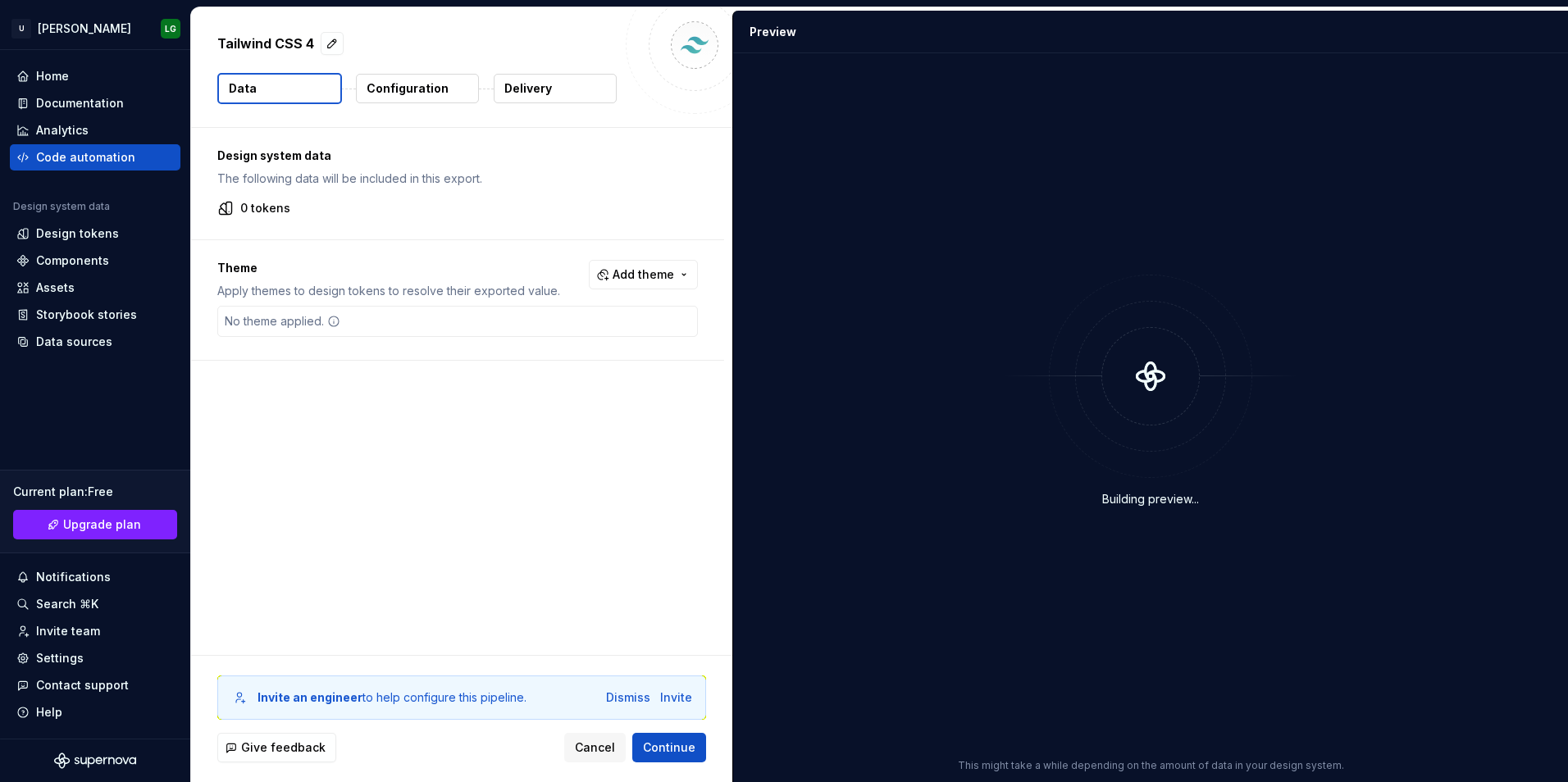
click at [330, 305] on div "Theme Apply themes to design tokens to resolve their exported value. Add theme …" at bounding box center [458, 299] width 533 height 120
click at [301, 329] on div "No theme applied." at bounding box center [282, 321] width 129 height 30
click at [606, 750] on span "Cancel" at bounding box center [595, 747] width 41 height 17
